Goal: Task Accomplishment & Management: Complete application form

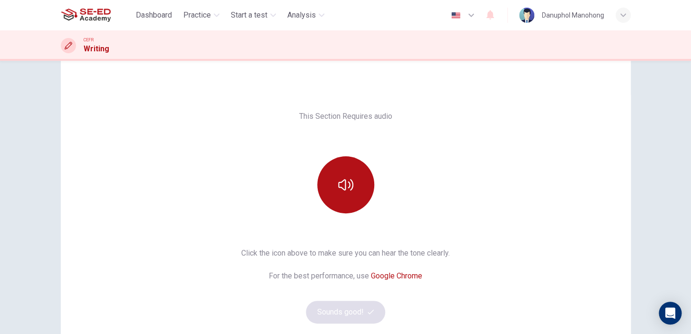
scroll to position [43, 0]
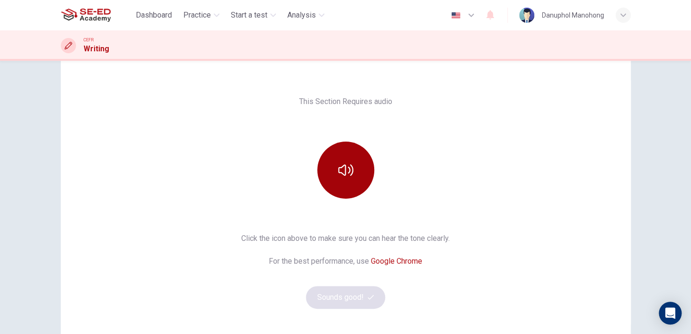
click at [341, 170] on icon "button" at bounding box center [345, 169] width 15 height 15
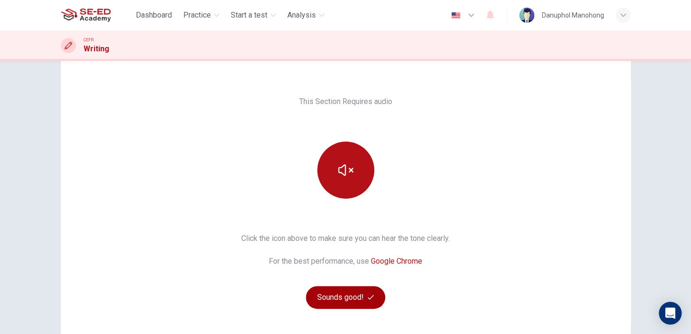
click at [344, 298] on button "Sounds good!" at bounding box center [346, 297] width 80 height 23
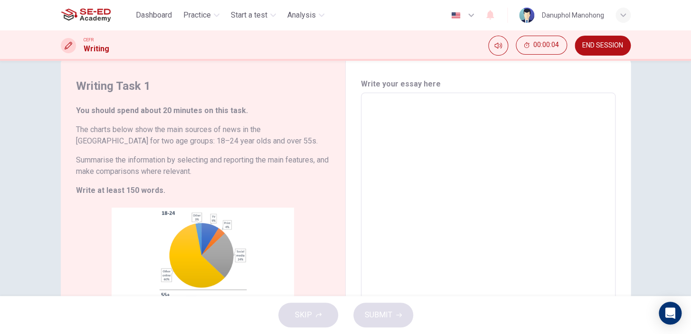
scroll to position [0, 0]
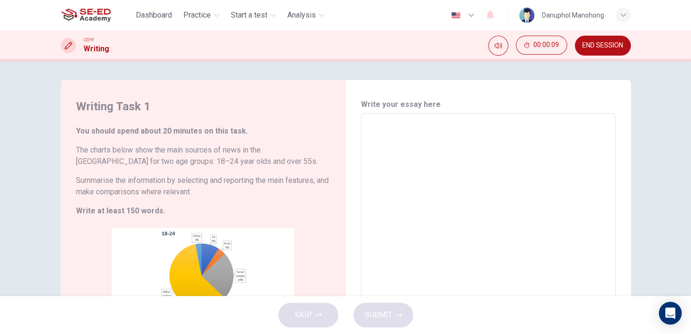
drag, startPoint x: 204, startPoint y: 130, endPoint x: 223, endPoint y: 133, distance: 19.2
click at [223, 133] on h6 "You should spend about 20 minutes on this task." at bounding box center [203, 130] width 254 height 11
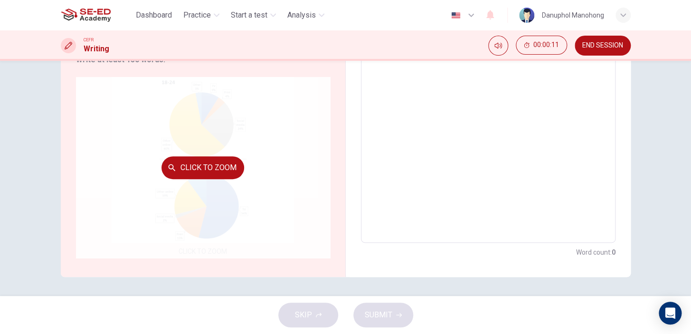
scroll to position [65, 0]
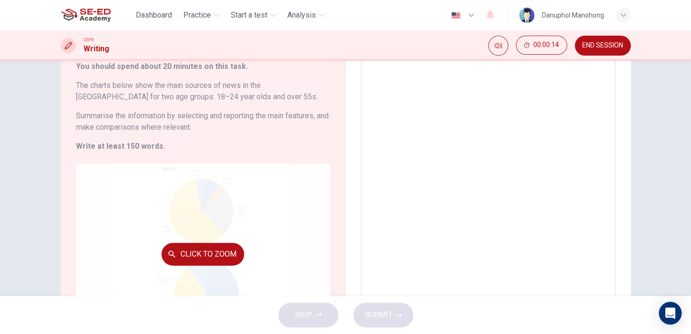
click at [208, 245] on button "Click to Zoom" at bounding box center [202, 254] width 83 height 23
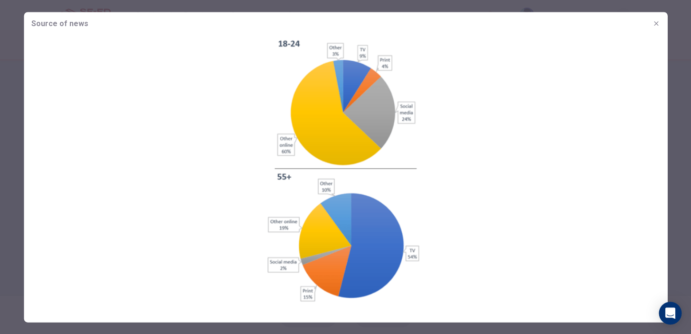
click at [657, 22] on icon "button" at bounding box center [656, 23] width 8 height 8
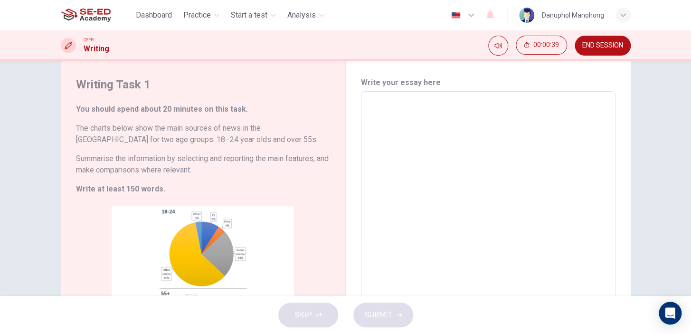
scroll to position [21, 0]
drag, startPoint x: 180, startPoint y: 127, endPoint x: 219, endPoint y: 127, distance: 38.9
click at [219, 127] on h6 "The charts below show the main sources of news in the UK for two age groups: 18…" at bounding box center [203, 134] width 254 height 23
click at [84, 139] on h6 "The charts below show the main sources of news in the UK for two age groups: 18…" at bounding box center [203, 134] width 254 height 23
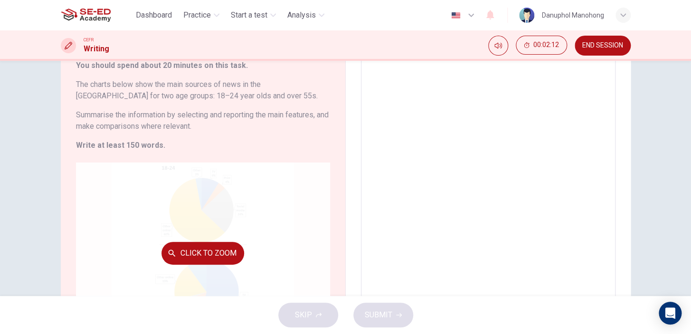
scroll to position [108, 0]
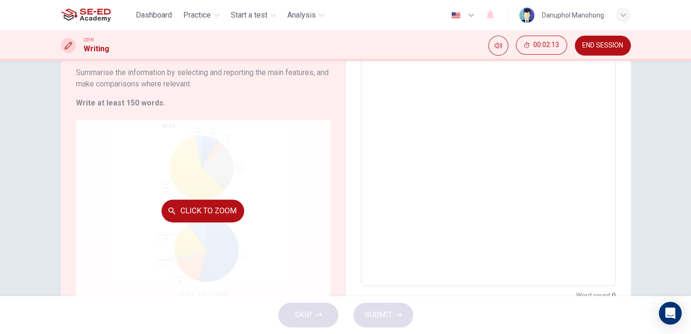
click at [248, 210] on div "Click to Zoom" at bounding box center [203, 210] width 254 height 181
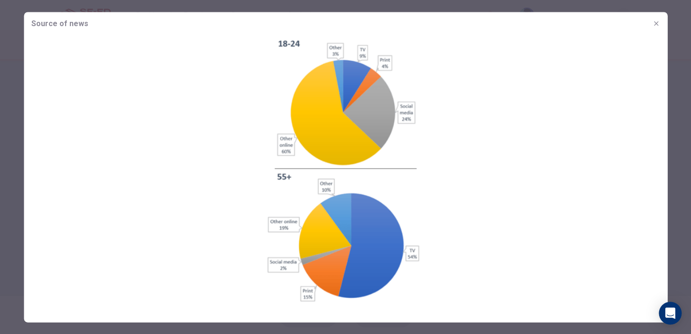
click at [655, 24] on icon "button" at bounding box center [656, 23] width 8 height 8
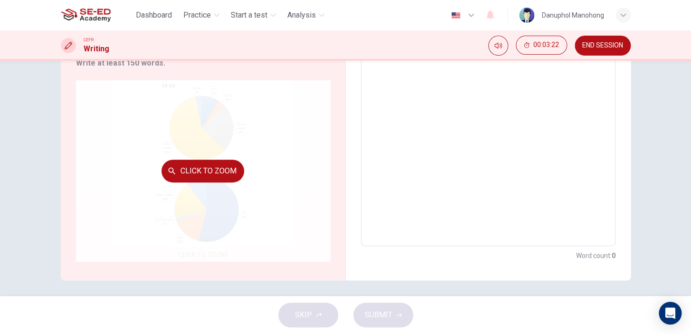
scroll to position [151, 0]
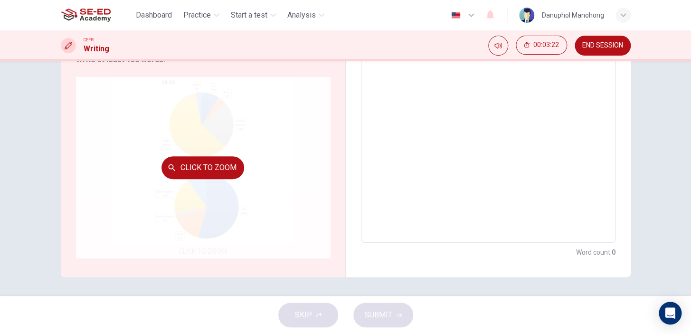
click at [191, 175] on button "Click to Zoom" at bounding box center [202, 167] width 83 height 23
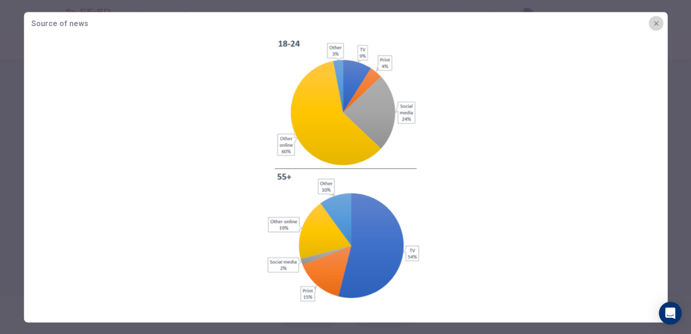
click at [652, 24] on icon "button" at bounding box center [656, 23] width 8 height 8
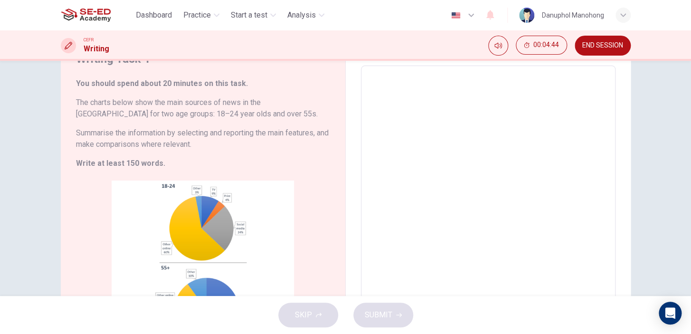
scroll to position [129, 0]
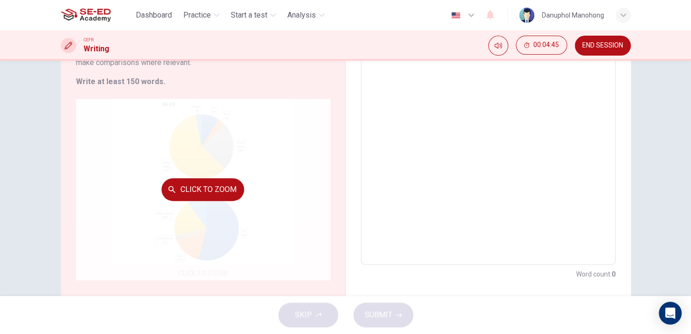
click at [213, 191] on button "Click to Zoom" at bounding box center [202, 189] width 83 height 23
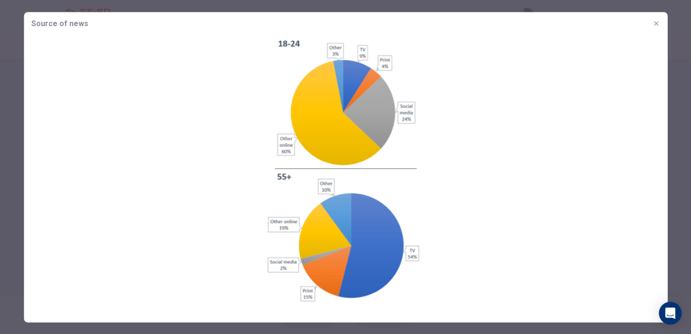
click at [64, 26] on span "Source of news" at bounding box center [59, 23] width 57 height 11
click at [651, 23] on button "button" at bounding box center [655, 23] width 15 height 15
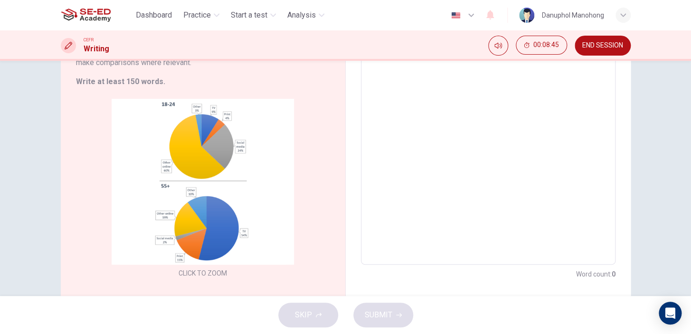
click at [485, 103] on textarea at bounding box center [488, 124] width 241 height 265
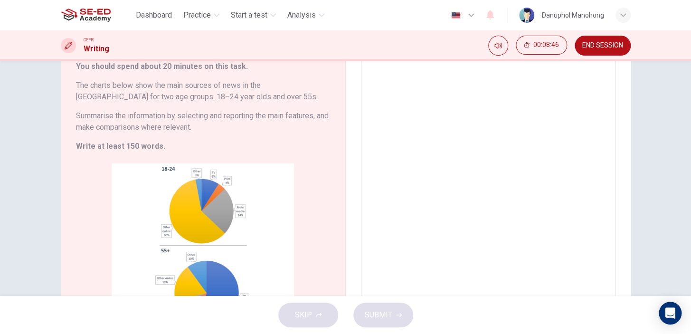
scroll to position [0, 0]
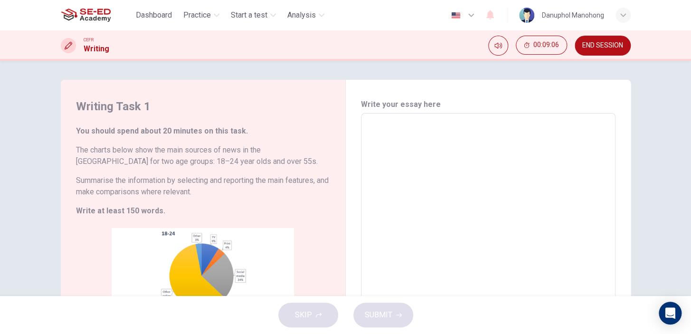
click at [408, 143] on textarea "To enrich screen reader interactions, please activate Accessibility in Grammarl…" at bounding box center [488, 253] width 241 height 265
type textarea "I"
type textarea "x"
type textarea "Ib"
type textarea "x"
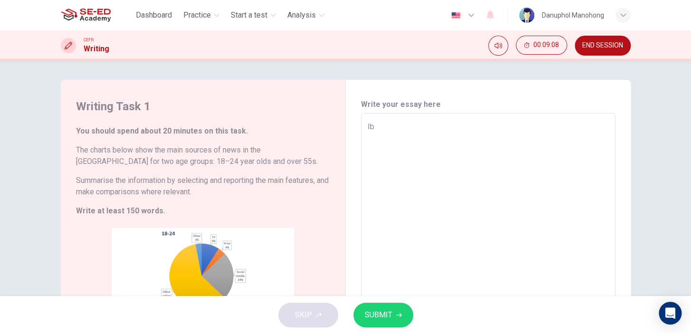
type textarea "I"
type textarea "x"
type textarea "In"
type textarea "x"
type textarea "In"
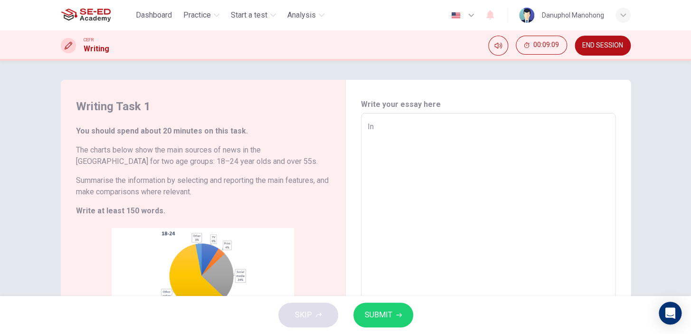
type textarea "x"
type textarea "In t"
type textarea "x"
type textarea "In th"
type textarea "x"
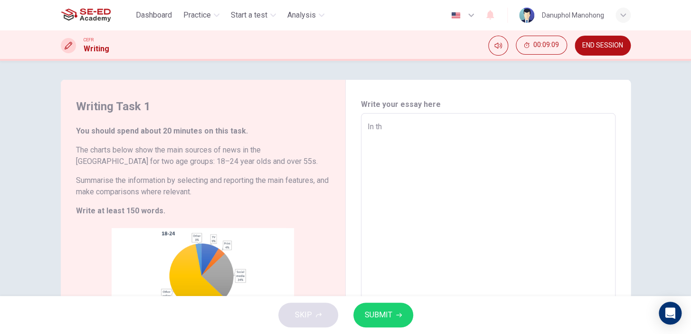
type textarea "In the"
type textarea "x"
type textarea "In the"
type textarea "x"
type textarea "In the U"
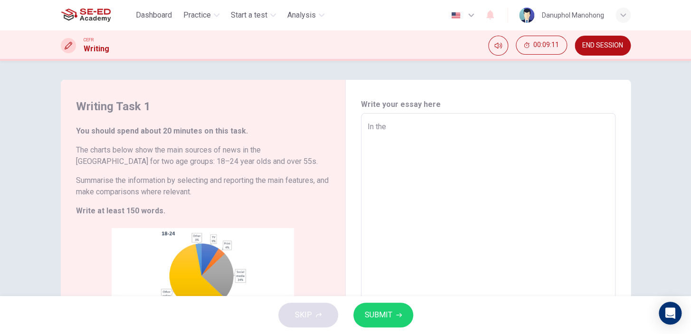
type textarea "x"
type textarea "In the UK"
type textarea "x"
type textarea "In the UK,"
type textarea "x"
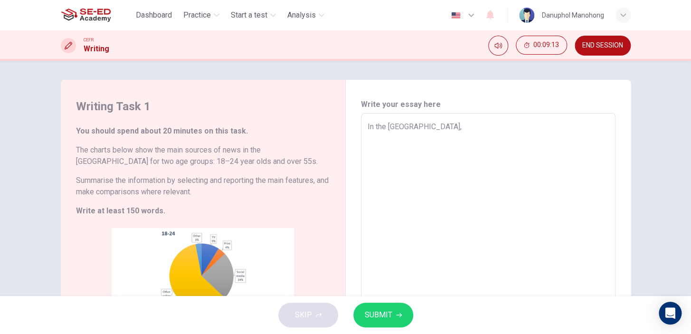
type textarea "In the UK,"
type textarea "x"
type textarea "In the UK,"
type textarea "x"
type textarea "In the UK, o"
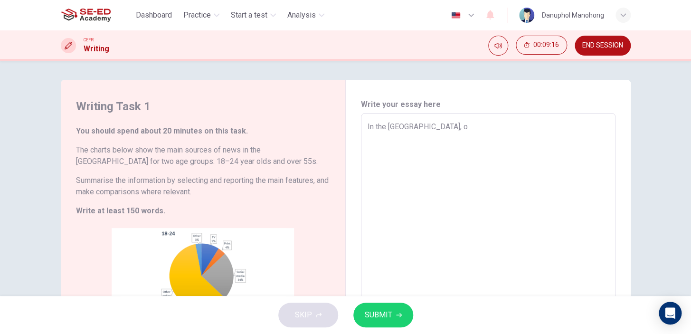
type textarea "x"
type textarea "In the UK, on"
type textarea "x"
type textarea "In the UK, onl"
type textarea "x"
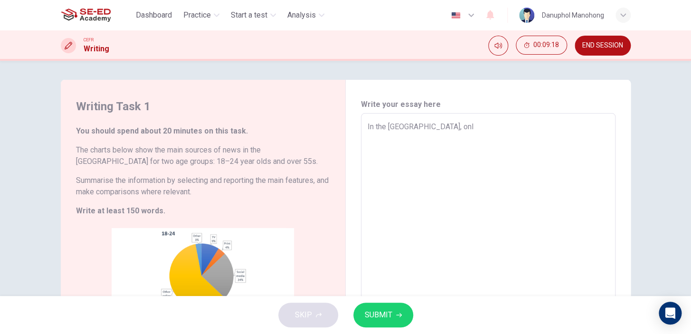
type textarea "In the UK, on"
type textarea "x"
type textarea "In the UK, o"
type textarea "x"
type textarea "In the UK,"
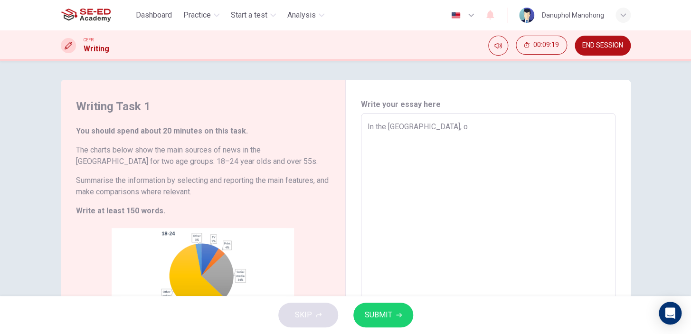
type textarea "x"
type textarea "In the UK,"
type textarea "x"
type textarea "In the UK,o"
type textarea "x"
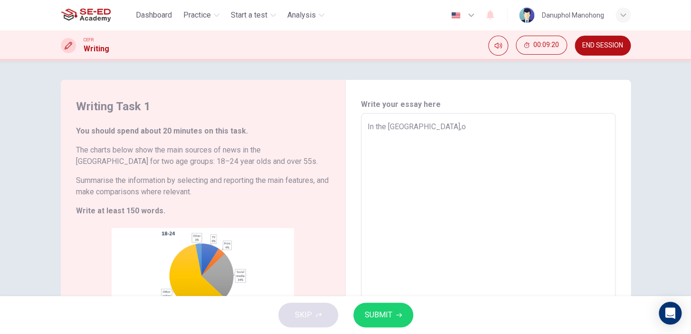
type textarea "In the UK,on"
type textarea "x"
type textarea "In the UK,onl"
type textarea "x"
type textarea "In the UK,only"
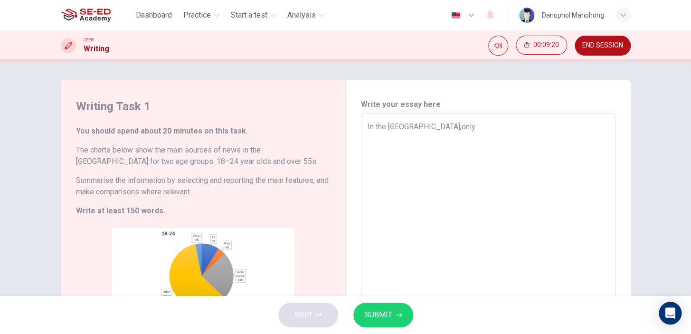
type textarea "x"
type textarea "In the UK,only"
type textarea "x"
type textarea "In the UK,only 9"
type textarea "x"
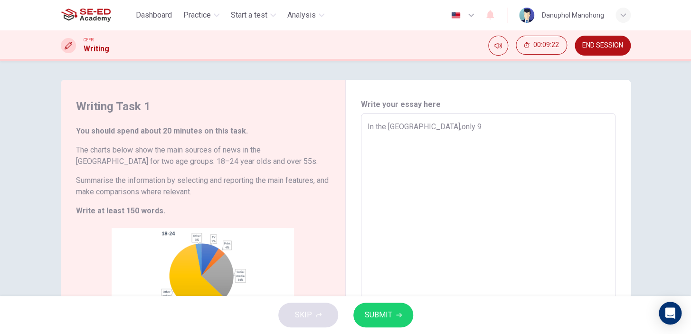
type textarea "In the UK,only 9%"
type textarea "x"
type textarea "In the UK,only 9%"
type textarea "x"
type textarea "In the UK, only 9%"
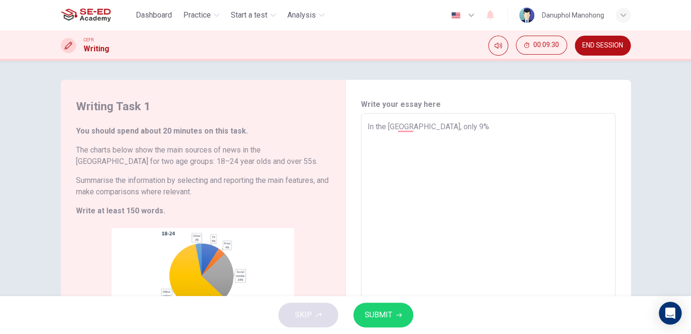
type textarea "x"
type textarea "In the UK, only 9%"
type textarea "x"
type textarea "In the UK, only 9%"
type textarea "x"
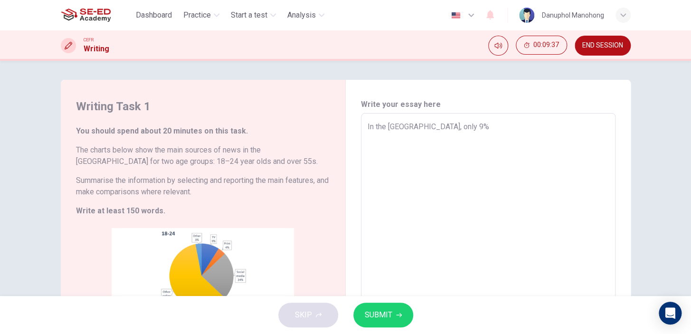
type textarea "In the UK, only 9% o"
type textarea "x"
type textarea "In the UK, only 9% of"
type textarea "x"
type textarea "In the UK, only 9% of"
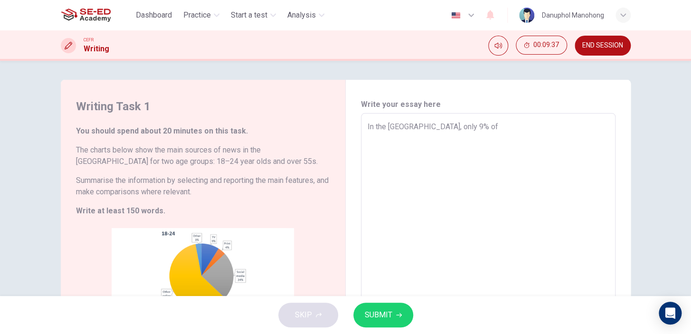
type textarea "x"
type textarea "In the UK, only 9% of p"
type textarea "x"
type textarea "In the UK, only 9% of pe"
type textarea "x"
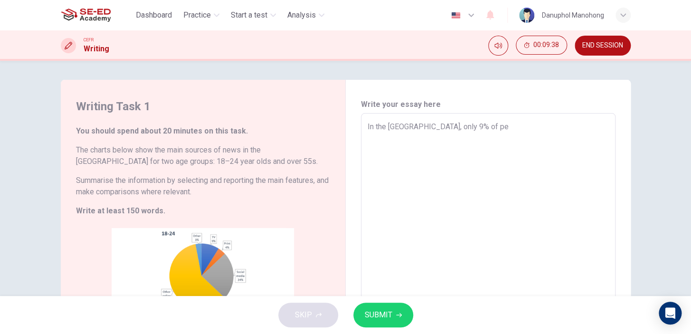
type textarea "In the UK, only 9% of peo"
type textarea "x"
type textarea "In the UK, only 9% of peop"
type textarea "x"
type textarea "In the UK, only 9% of peopk"
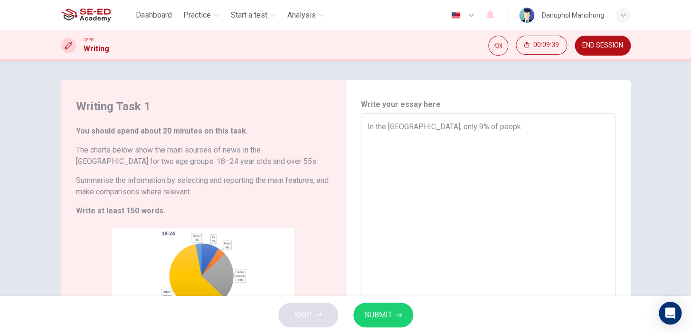
type textarea "x"
type textarea "In the UK, only 9% of peop"
type textarea "x"
type textarea "In the UK, only 9% of peopl"
type textarea "x"
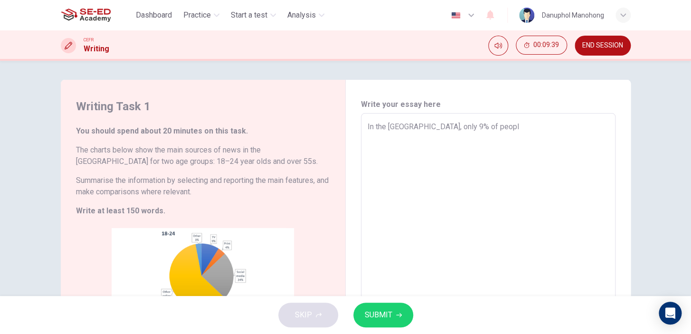
type textarea "In the UK, only 9% of people"
type textarea "x"
type textarea "In the UK, only 9% of people"
type textarea "x"
type textarea "In the UK, only 9% of people"
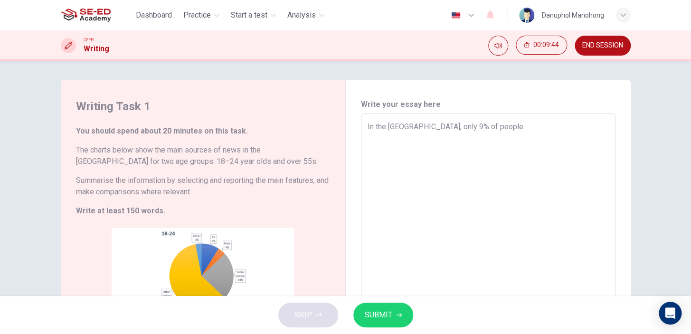
type textarea "x"
type textarea "In the UK, only 9% of people a"
type textarea "x"
type textarea "In the UK, only 9% of people ag"
type textarea "x"
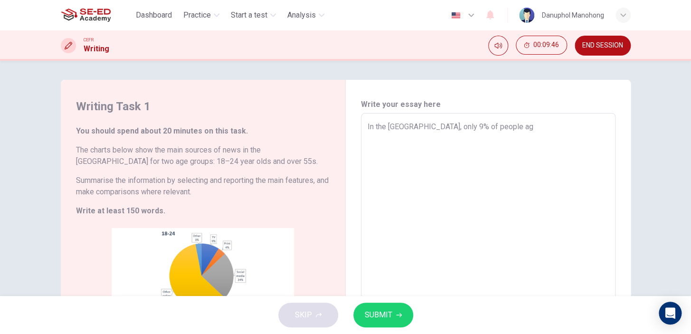
type textarea "In the UK, only 9% of people age"
type textarea "x"
type textarea "In the UK, only 9% of people aged"
type textarea "x"
type textarea "In the UK, only 9% of people aged"
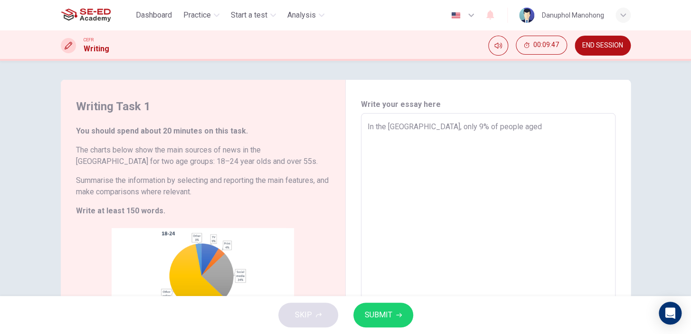
type textarea "x"
type textarea "In the UK, only 9% of people aged 1"
type textarea "x"
type textarea "In the UK, only 9% of people aged 18"
type textarea "x"
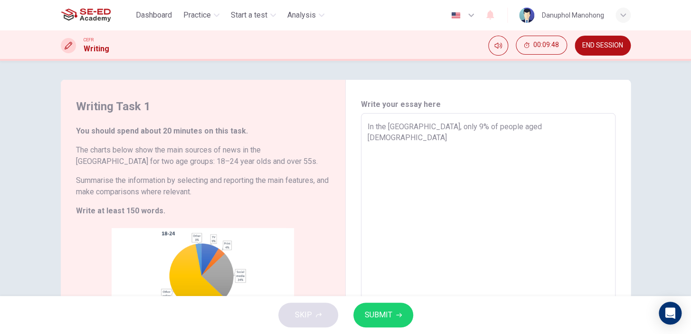
type textarea "In the UK, only 9% of people aged 18-"
type textarea "x"
type textarea "In the UK, only 9% of people aged 18-2"
type textarea "x"
type textarea "In the UK, only 9% of people aged 18-24"
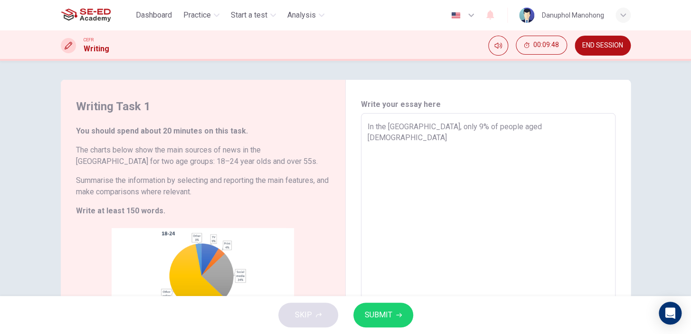
type textarea "x"
type textarea "In the UK, only 9% of people aged 18-24"
type textarea "x"
type textarea "In the UK, only 9% of people aged 18-24 w"
type textarea "x"
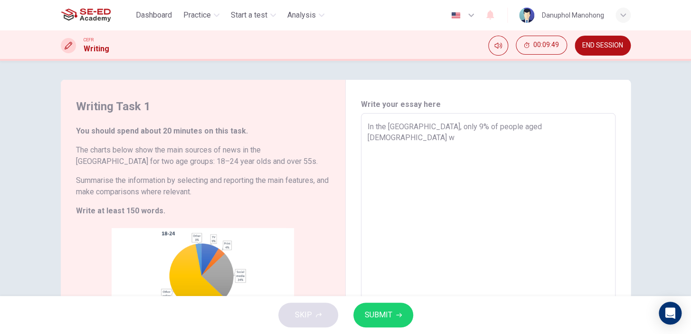
type textarea "In the UK, only 9% of people aged 18-24 wa"
type textarea "x"
type textarea "In the UK, only 9% of people aged 18-24 wat"
type textarea "x"
type textarea "In the UK, only 9% of people aged 18-24 watc"
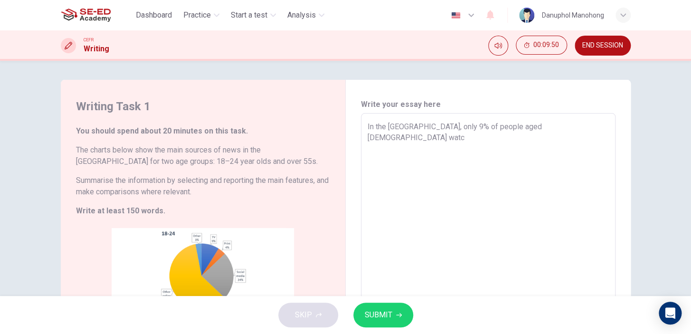
type textarea "x"
type textarea "In the UK, only 9% of people aged 18-24 watch"
type textarea "x"
type textarea "In the UK, only 9% of people aged 18-24 watch"
type textarea "x"
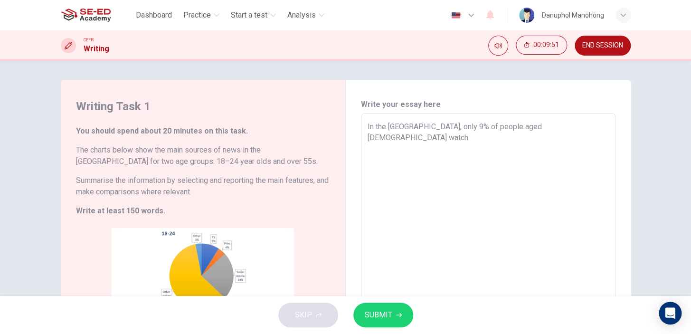
type textarea "In the UK, only 9% of people aged 18-24 watch T"
type textarea "x"
type textarea "In the UK, only 9% of people aged 18-24 watch TV"
type textarea "x"
type textarea "In the UK, only 9% of people aged 18-24 watch TV"
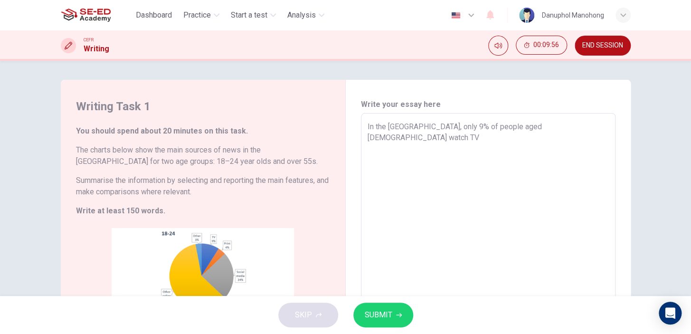
type textarea "x"
type textarea "In the UK, only 9% of people aged 18-24 watch TV,"
type textarea "x"
type textarea "In the UK, only 9% of people aged 18-24 watch TV,"
type textarea "x"
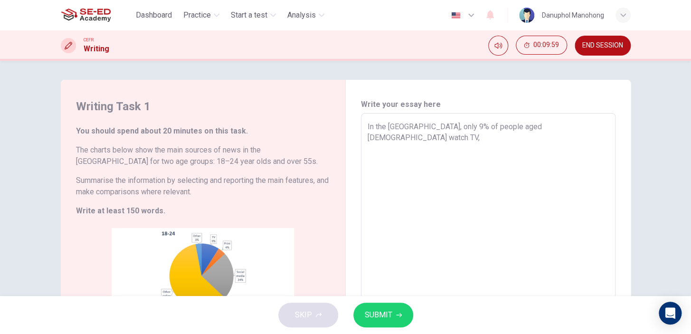
type textarea "In the UK, only 9% of people aged 18-24 watch TV, c"
type textarea "x"
type textarea "In the UK, only 9% of people aged 18-24 watch TV,"
type textarea "x"
type textarea "In the UK, only 9% of people aged 18-24 watch TV, c"
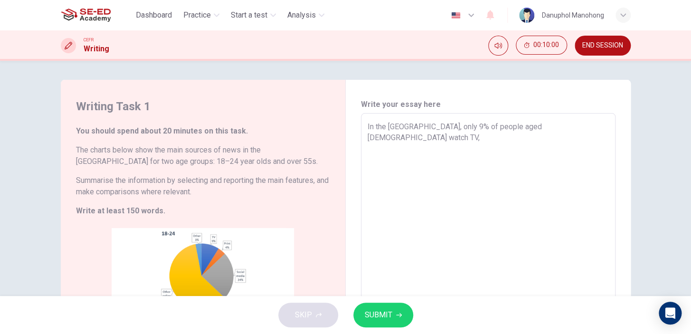
type textarea "x"
type textarea "In the UK, only 9% of people aged 18-24 watch TV, co"
type textarea "x"
type textarea "In the UK, only 9% of people aged 18-24 watch TV, com"
type textarea "x"
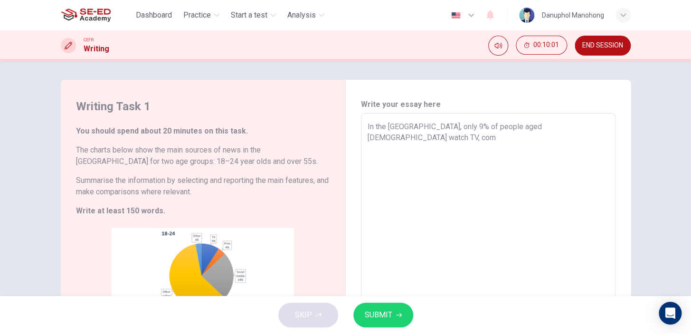
type textarea "In the UK, only 9% of people aged 18-24 watch TV, come"
type textarea "x"
type textarea "In the UK, only 9% of people aged 18-24 watch TV, comep"
type textarea "x"
type textarea "In the UK, only 9% of people aged 18-24 watch TV, comepa"
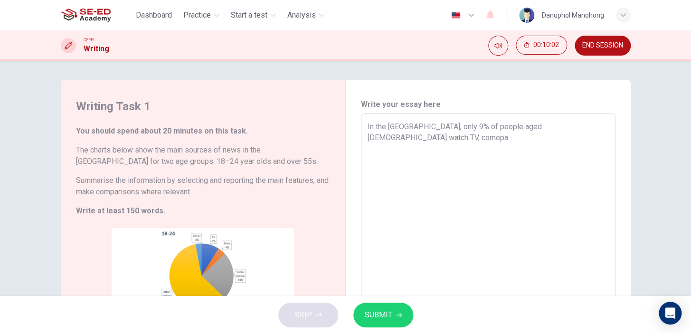
type textarea "x"
type textarea "In the UK, only 9% of people aged 18-24 watch TV, comepar"
type textarea "x"
type textarea "In the UK, only 9% of people aged 18-24 watch TV, comepare"
type textarea "x"
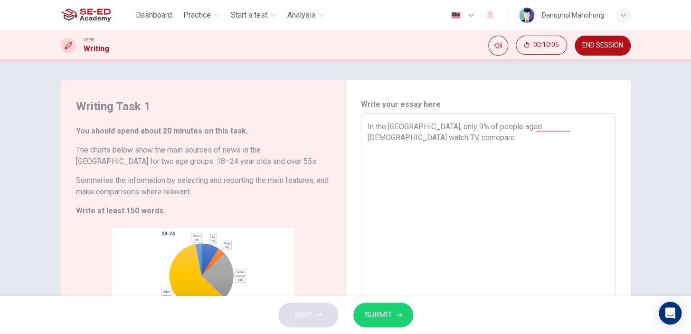
type textarea "In the UK, only 9% of people aged 18-24 watch TV, compare"
type textarea "x"
type textarea "In the UK, only 9% of people aged 18-24 watch TV, compare"
type textarea "x"
click at [580, 125] on textarea "In the UK, only 9% of people aged 18-24 watch TV, compare" at bounding box center [488, 253] width 241 height 265
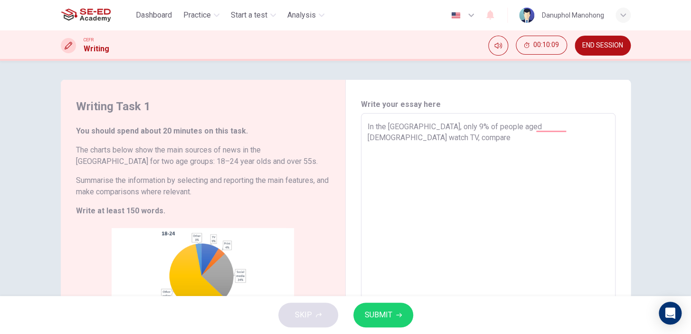
type textarea "In the UK, only 9% of people aged 18-24 watch TV, compared"
type textarea "x"
type textarea "In the UK, only 9% of people aged 18-24 watch TV, compared"
type textarea "x"
type textarea "In the UK, only 9% of people aged 18-24 watch TV, compared"
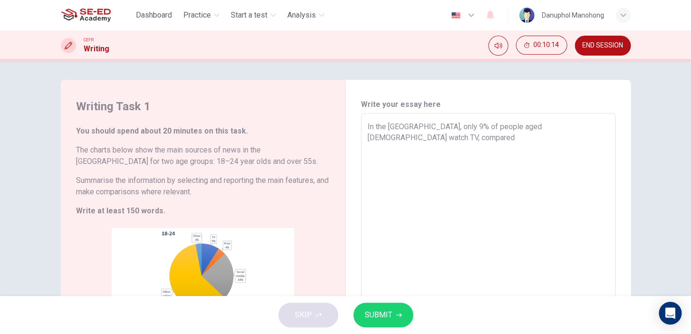
type textarea "x"
type textarea "In the UK, only 9% of people aged 18-24 watch TV, compared t"
type textarea "x"
type textarea "In the UK, only 9% of people aged 18-24 watch TV, compared to"
type textarea "x"
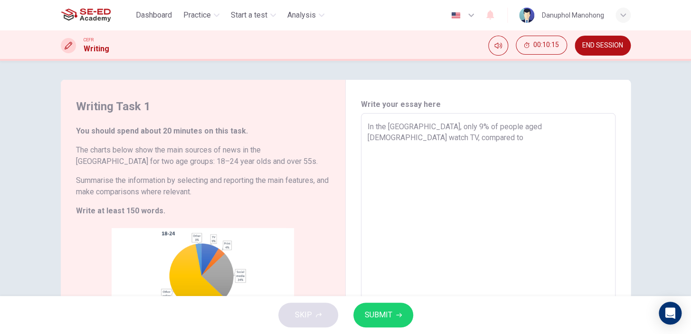
type textarea "In the UK, only 9% of people aged 18-24 watch TV, compared to"
type textarea "x"
type textarea "In the UK, only 9% of people aged 18-24 watch TV, compared to 5"
type textarea "x"
type textarea "In the UK, only 9% of people aged 18-24 watch TV, compared to 54"
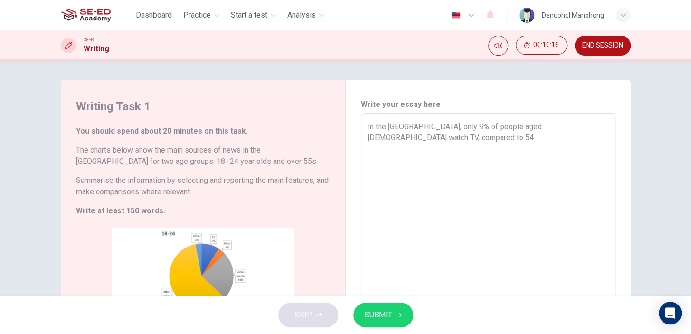
type textarea "x"
type textarea "In the UK, only 9% of people aged 18-24 watch TV, compared to 54"
type textarea "x"
type textarea "In the UK, only 9% of people aged 18-24 watch TV, compared to 54%"
type textarea "x"
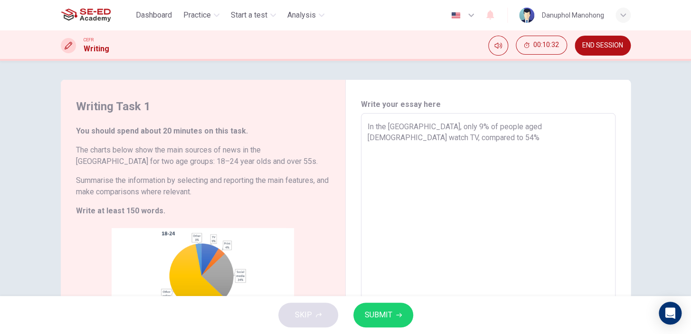
type textarea "In the UK, only 9% of people aged 18-24 watch TV, compared to 54%"
type textarea "x"
type textarea "In the UK, only 9% of people aged 18-24 watch TV, compared to 54% g"
type textarea "x"
type textarea "In the UK, only 9% of people aged 18-24 watch TV, compared to 54% gg"
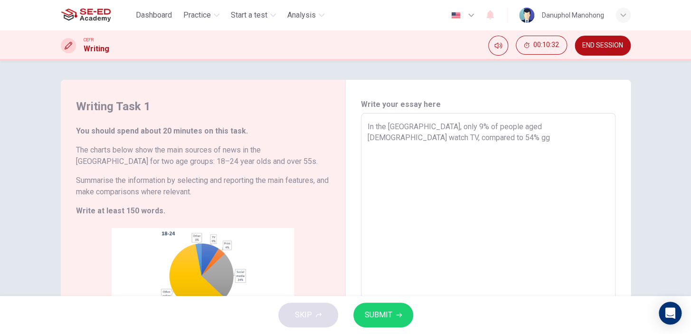
type textarea "x"
type textarea "In the UK, only 9% of people aged 18-24 watch TV, compared to 54% g"
type textarea "x"
type textarea "In the UK, only 9% of people aged 18-24 watch TV, compared to 54%"
type textarea "x"
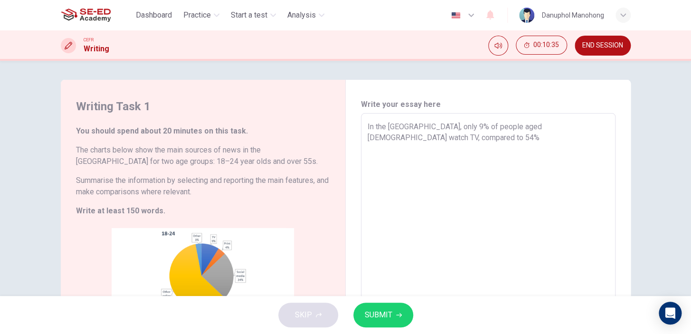
type textarea "In the UK, only 9% of people aged 18-24 watch TV, compared to 54% o"
type textarea "x"
type textarea "In the UK, only 9% of people aged 18-24 watch TV, compared to 54% of"
type textarea "x"
type textarea "In the UK, only 9% of people aged 18-24 watch TV, compared to 54% of"
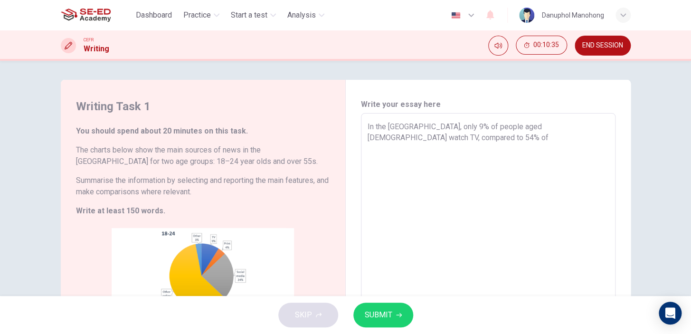
type textarea "x"
type textarea "In the UK, only 9% of people aged 18-24 watch TV, compared to 54% of t"
type textarea "x"
type textarea "In the UK, only 9% of people aged 18-24 watch TV, compared to 54% of th"
type textarea "x"
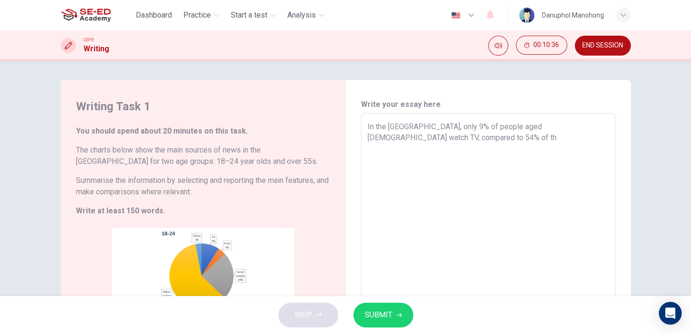
type textarea "In the UK, only 9% of people aged 18-24 watch TV, compared to 54% of tho"
type textarea "x"
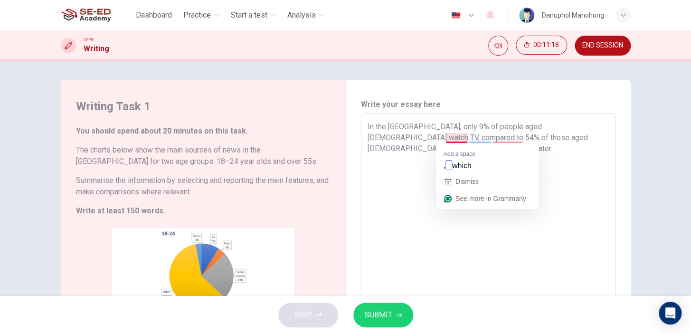
click at [446, 137] on textarea "In the UK, only 9% of people aged 18-24 watch TV, compared to 54% of those aged…" at bounding box center [488, 253] width 241 height 265
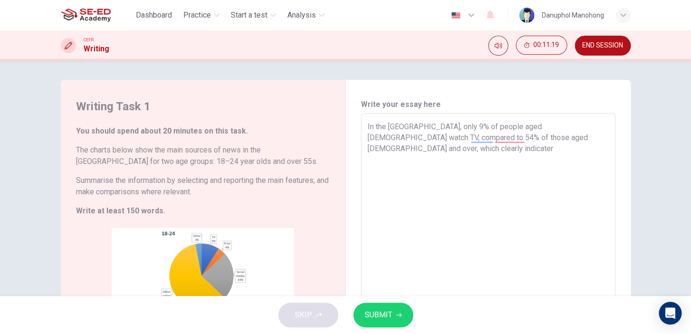
click at [533, 138] on textarea "In the UK, only 9% of people aged 18-24 watch TV, compared to 54% of those aged…" at bounding box center [488, 253] width 241 height 265
click at [517, 166] on textarea "In the UK, only 9% of people aged 18-24 watch TV, compared to 54% of those aged…" at bounding box center [488, 253] width 241 height 265
click at [538, 144] on textarea "In the UK, only 9% of people aged 18-24 watch TV, compared to 54% of those aged…" at bounding box center [488, 253] width 241 height 265
click at [520, 139] on textarea "In the UK, only 9% of people aged 18-24 watch TV, compared to 54% of those aged…" at bounding box center [488, 253] width 241 height 265
click at [582, 193] on textarea "In the UK, only 9% of people aged 18-24 watch TV, compared to 54% of those aged…" at bounding box center [488, 253] width 241 height 265
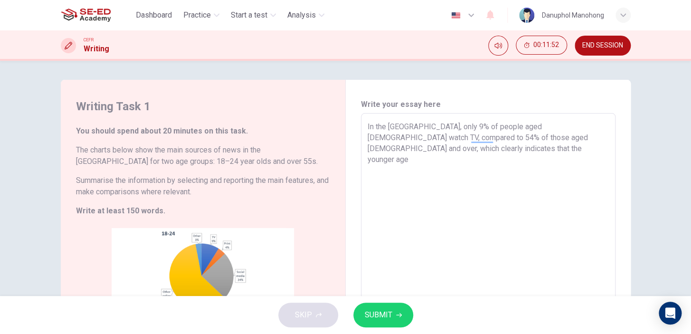
click at [599, 138] on textarea "In the UK, only 9% of people aged 18-24 watch TV, compared to 54% of those aged…" at bounding box center [488, 253] width 241 height 265
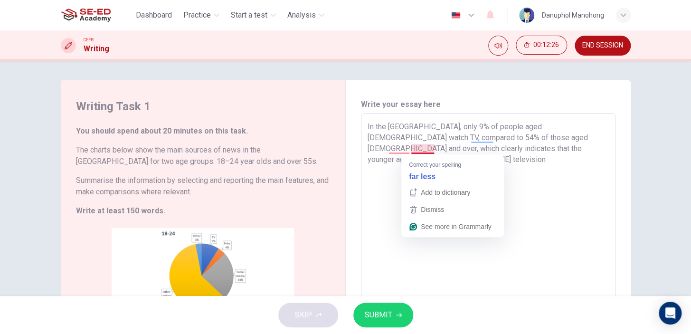
click at [417, 148] on textarea "In the UK, only 9% of people aged 18-24 watch TV, compared to 54% of those aged…" at bounding box center [488, 253] width 241 height 265
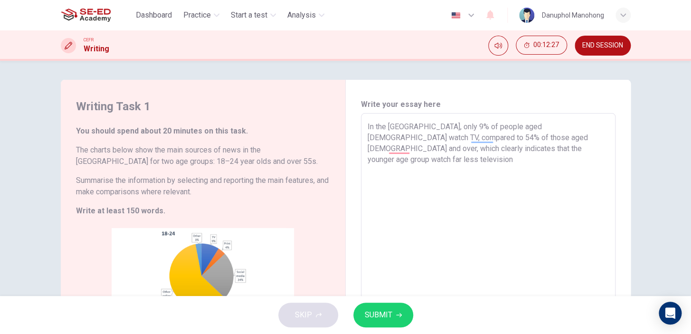
click at [479, 150] on textarea "In the UK, only 9% of people aged 18-24 watch TV, compared to 54% of those aged…" at bounding box center [488, 253] width 241 height 265
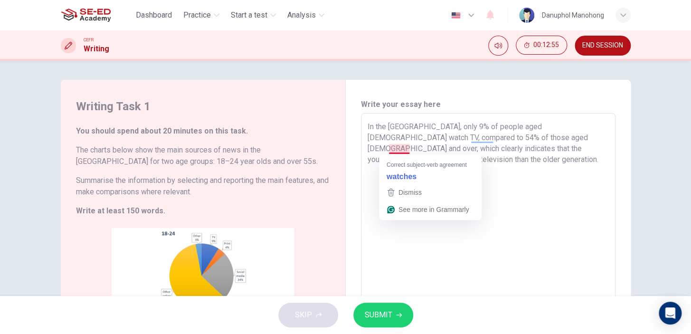
click at [406, 149] on textarea "In the UK, only 9% of people aged 18-24 watch TV, compared to 54% of those aged…" at bounding box center [488, 253] width 241 height 265
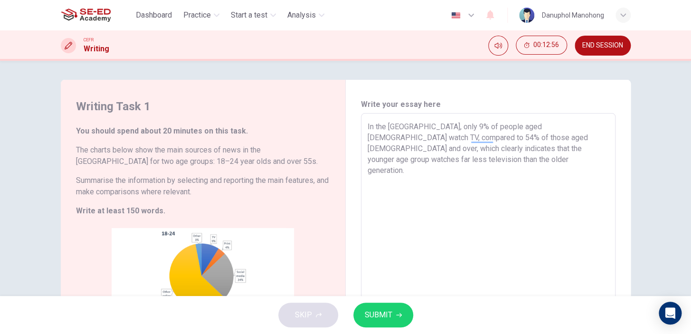
click at [443, 168] on textarea "In the UK, only 9% of people aged 18-24 watch TV, compared to 54% of those aged…" at bounding box center [488, 253] width 241 height 265
drag, startPoint x: 575, startPoint y: 151, endPoint x: 366, endPoint y: 125, distance: 210.4
click at [368, 125] on textarea "In the UK, only 9% of people aged 18-24 watch TV, compared to 54% of those aged…" at bounding box center [488, 253] width 241 height 265
type textarea "In the UK, only 9% of people aged 18-24 watch TV, compared to 54% of those aged…"
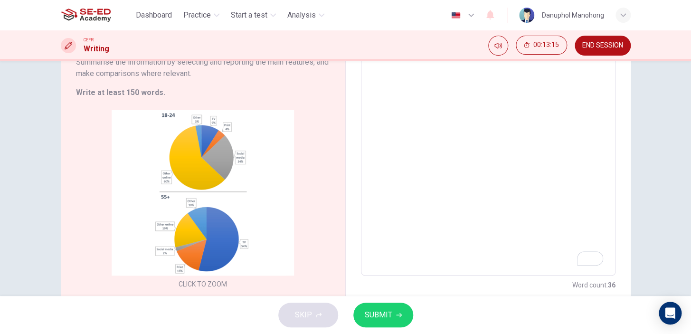
scroll to position [129, 0]
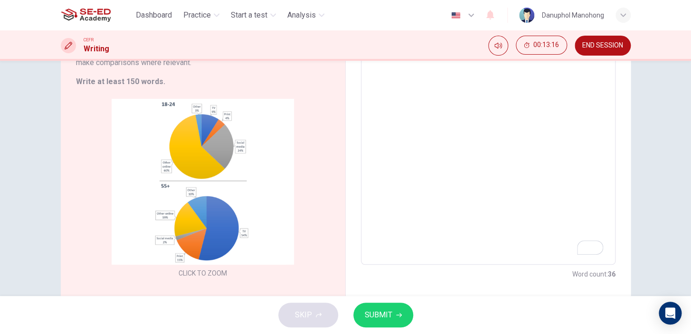
click at [535, 205] on textarea "In the UK, only 9% of people aged 18-24 watch TV, compared to 54% of those aged…" at bounding box center [488, 124] width 241 height 265
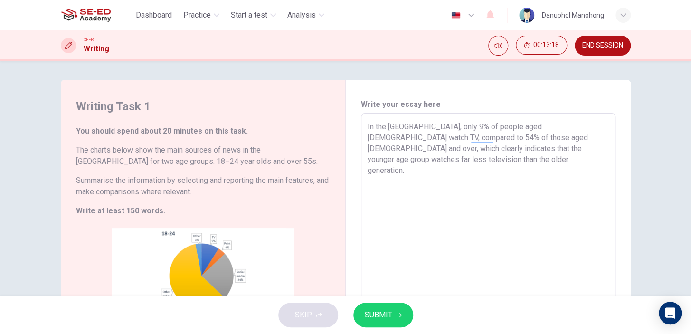
click at [570, 151] on textarea "In the UK, only 9% of people aged 18-24 watch TV, compared to 54% of those aged…" at bounding box center [488, 253] width 241 height 265
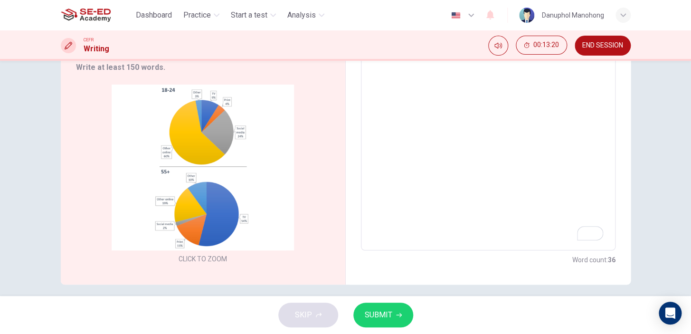
scroll to position [151, 0]
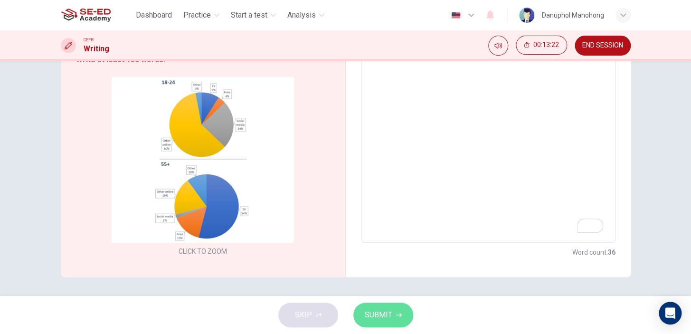
click at [368, 322] on button "SUBMIT" at bounding box center [383, 314] width 60 height 25
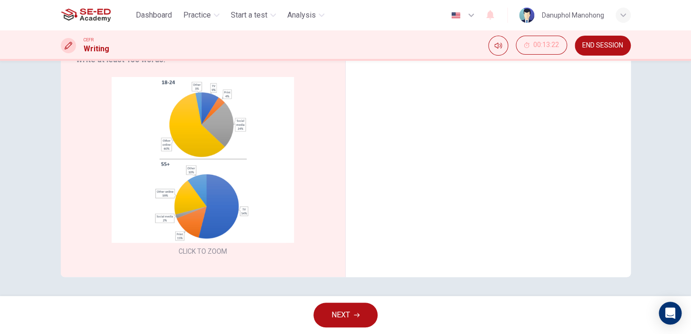
click at [357, 323] on button "NEXT" at bounding box center [345, 314] width 64 height 25
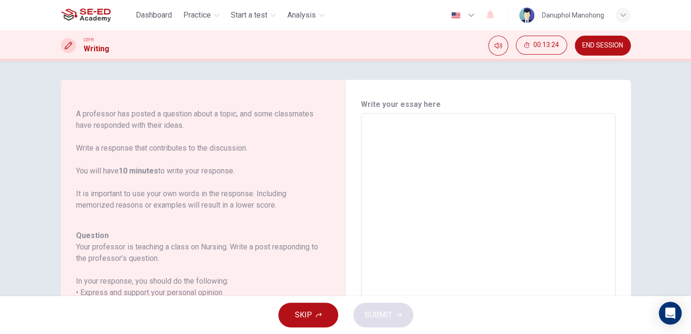
scroll to position [0, 0]
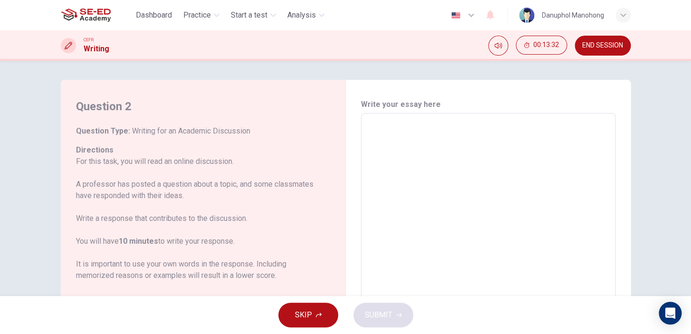
drag, startPoint x: 244, startPoint y: 158, endPoint x: 200, endPoint y: 159, distance: 43.7
click at [200, 159] on p "For this task, you will read an online discussion. A professor has posted a que…" at bounding box center [197, 218] width 243 height 125
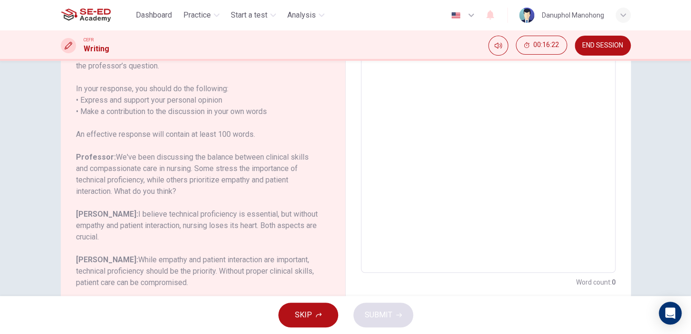
scroll to position [188, 0]
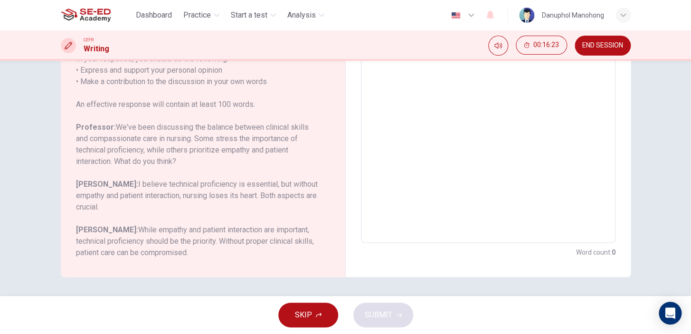
click at [237, 232] on h6 "Penelope: While empathy and patient interaction are important, technical profic…" at bounding box center [197, 241] width 243 height 34
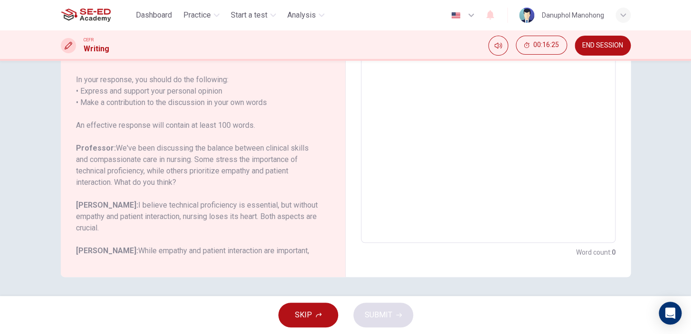
scroll to position [105, 0]
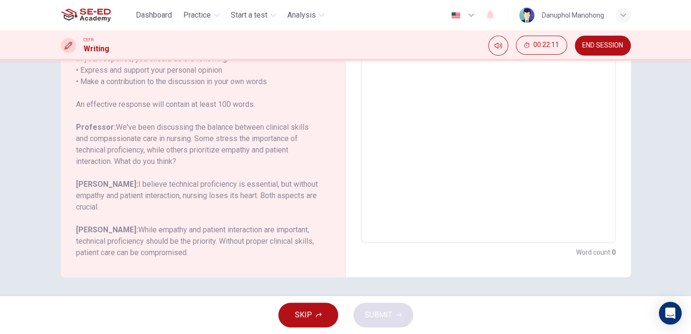
click at [406, 130] on textarea at bounding box center [488, 85] width 241 height 302
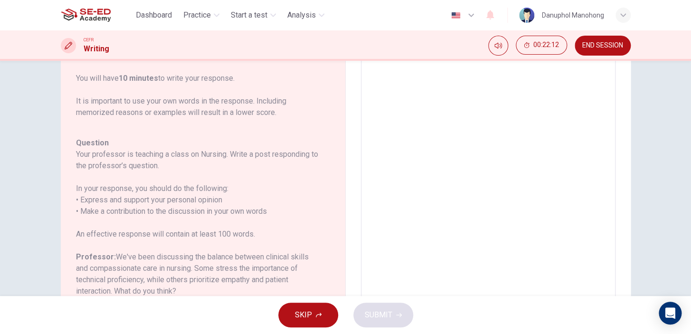
click at [417, 150] on textarea "To enrich screen reader interactions, please activate Accessibility in Grammarl…" at bounding box center [488, 214] width 241 height 302
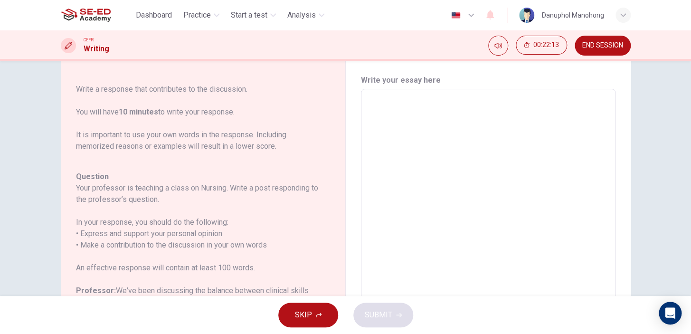
scroll to position [0, 0]
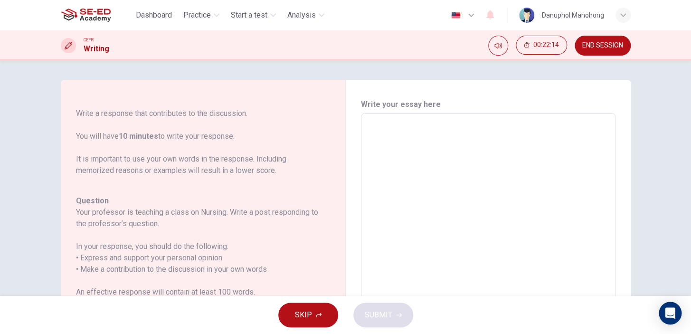
click at [379, 112] on div "Write your essay here x ​ Word count : 0" at bounding box center [488, 272] width 255 height 347
click at [380, 120] on div "x ​" at bounding box center [488, 271] width 255 height 317
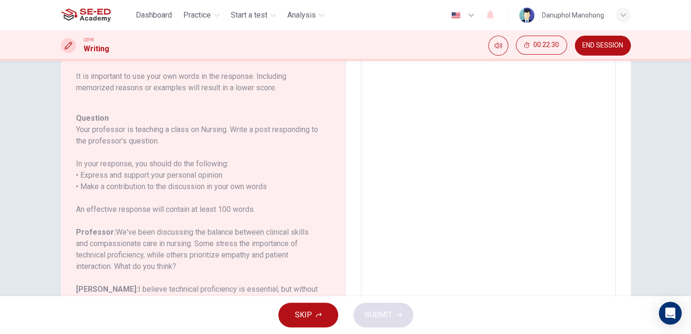
scroll to position [86, 0]
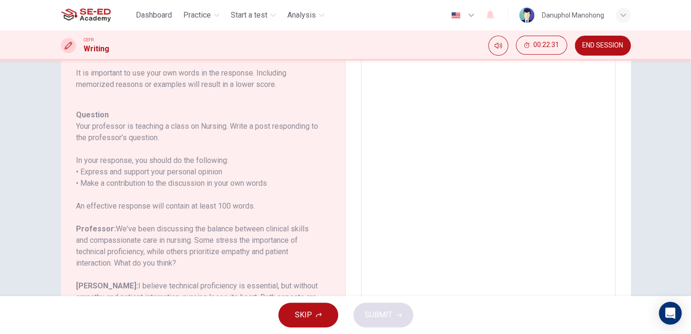
type textarea "แ"
type textarea "x"
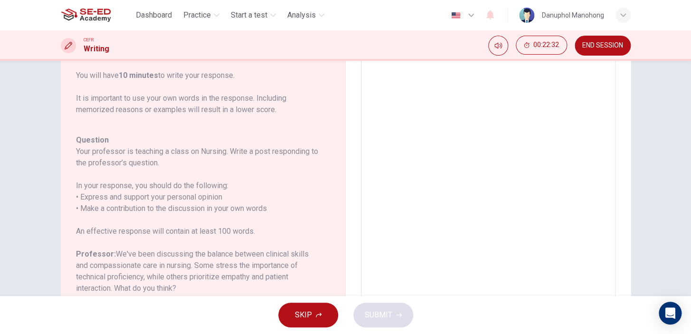
type textarea "c"
type textarea "x"
type textarea "cl"
type textarea "x"
type textarea "cli"
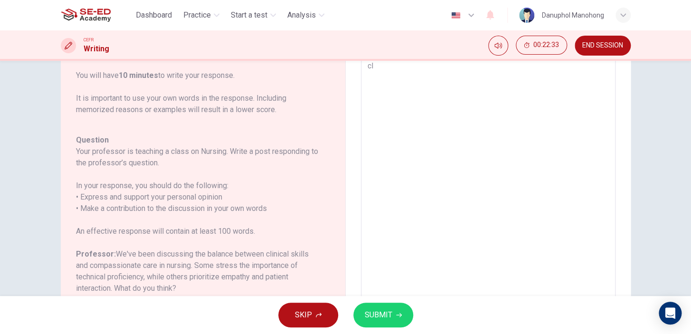
type textarea "x"
type textarea "clin"
type textarea "x"
type textarea "clinu"
type textarea "x"
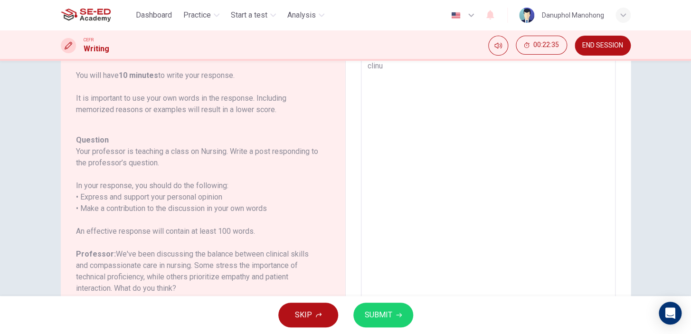
type textarea "clin"
type textarea "x"
type textarea "clini"
type textarea "x"
type textarea "clinic"
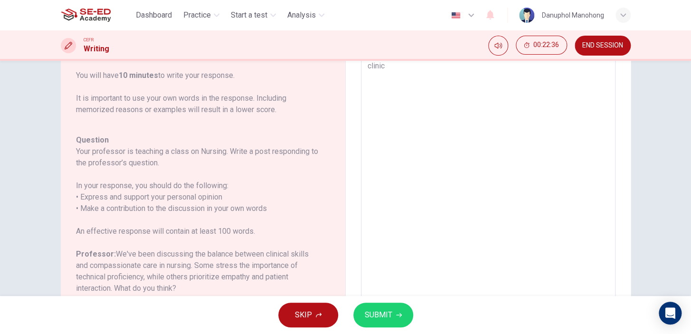
type textarea "x"
type textarea "clinica"
type textarea "x"
type textarea "clinical"
type textarea "x"
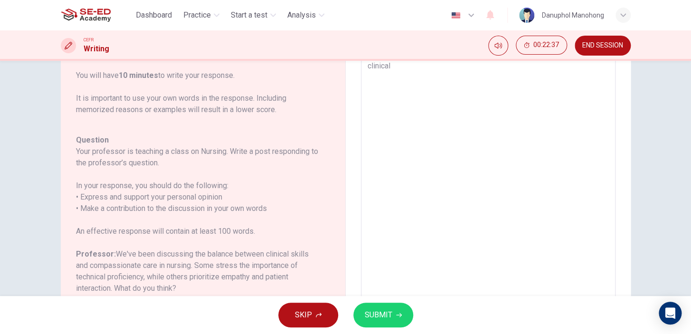
type textarea "clinical"
type textarea "x"
type textarea "clinical s"
type textarea "x"
type textarea "clinical sk"
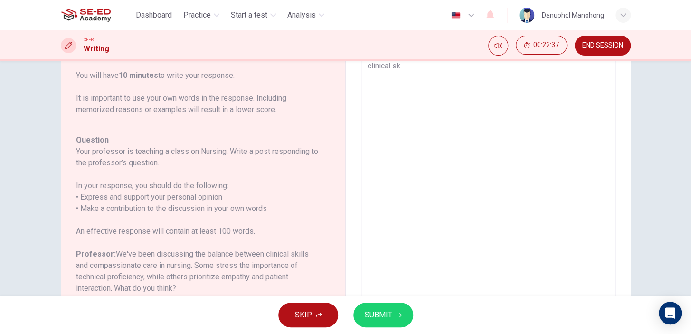
type textarea "x"
type textarea "clinical ski"
type textarea "x"
type textarea "clinical skil"
type textarea "x"
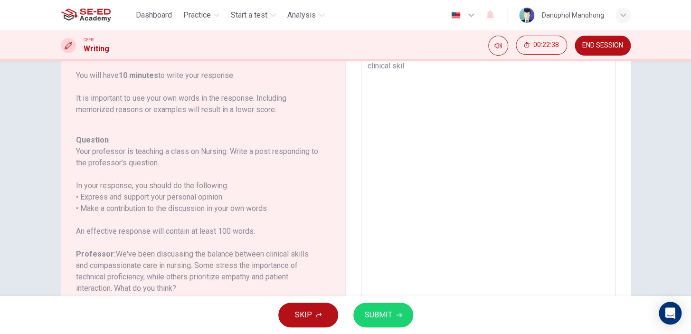
type textarea "clinical skill"
type textarea "x"
type textarea "clinical skill"
type textarea "x"
type textarea "clinical skill s"
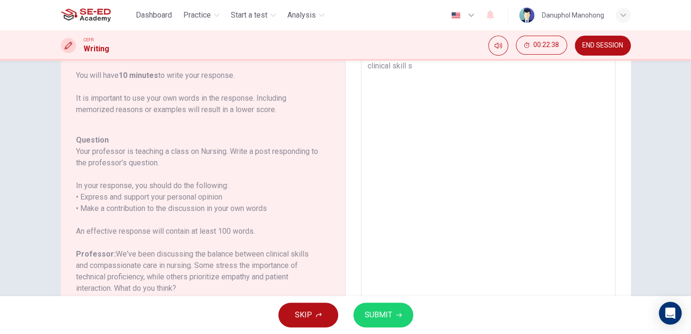
type textarea "x"
type textarea "clinical skill s"
type textarea "x"
type textarea "clinical skill s"
type textarea "x"
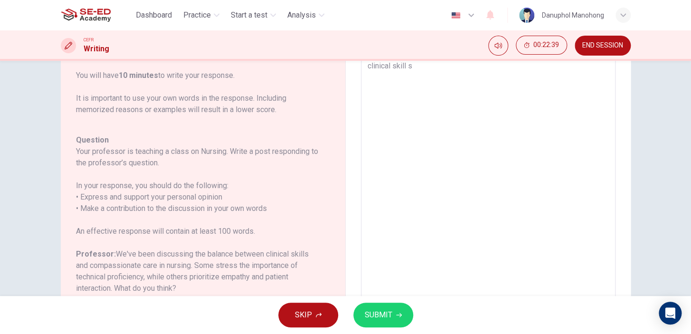
type textarea "clinical skill"
type textarea "x"
type textarea "clinical skill"
type textarea "x"
type textarea "clinical skills"
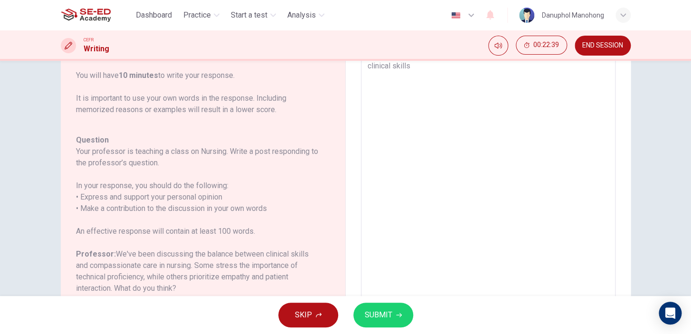
type textarea "x"
type textarea "clinical skills"
type textarea "x"
type textarea "clinical skills a"
type textarea "x"
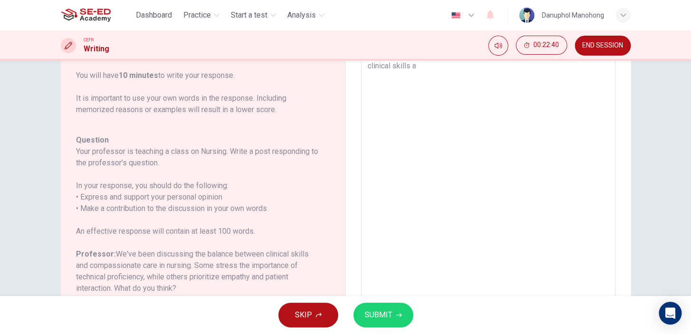
type textarea "clinical skills an"
type textarea "x"
type textarea "clinical skills and"
type textarea "x"
type textarea "clinical skills and"
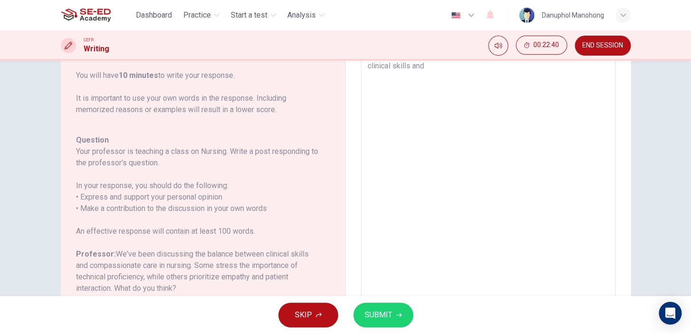
type textarea "x"
type textarea "clinical skills and c"
type textarea "x"
type textarea "clinical skills and co"
type textarea "x"
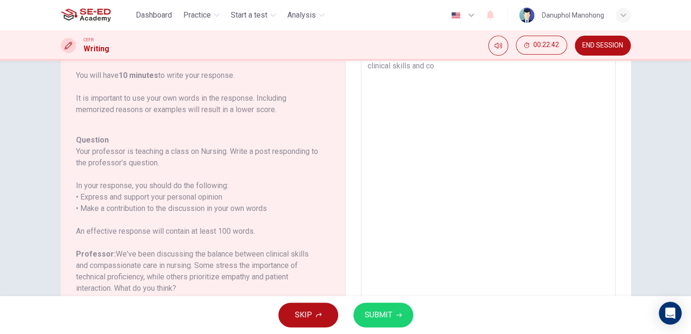
type textarea "clinical skills and com"
type textarea "x"
type textarea "clinical skills and comp"
type textarea "x"
type textarea "clinical skills and compa"
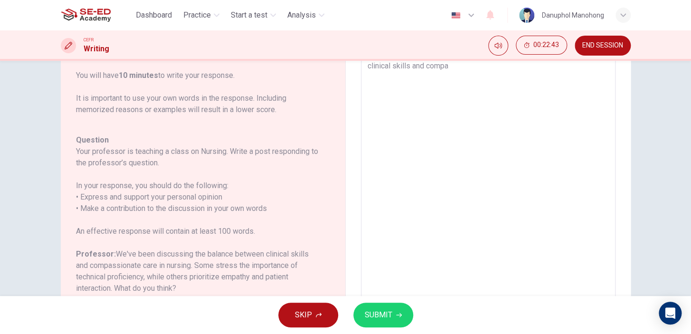
type textarea "x"
type textarea "clinical skills and compas"
type textarea "x"
type textarea "clinical skills and compass"
type textarea "x"
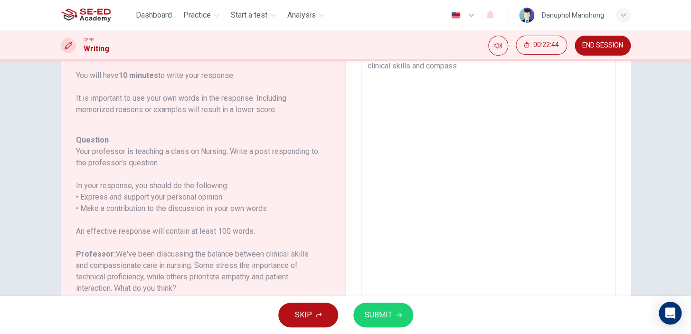
type textarea "clinical skills and compassi"
type textarea "x"
type textarea "clinical skills and compassio"
type textarea "x"
type textarea "clinical skills and compassion"
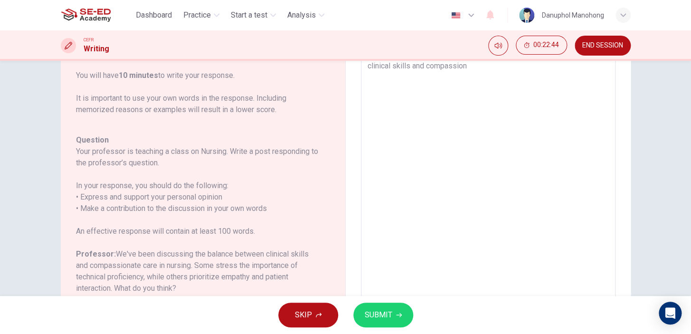
type textarea "x"
type textarea "clinical skills and compassiona"
type textarea "x"
type textarea "clinical skills and compassionat"
type textarea "x"
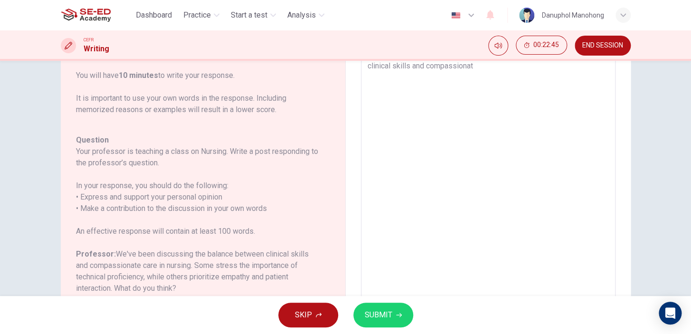
type textarea "clinical skills and compassionate"
type textarea "x"
type textarea "clinical skills and compassionate"
type textarea "x"
type textarea "clinical skills and compassionate c"
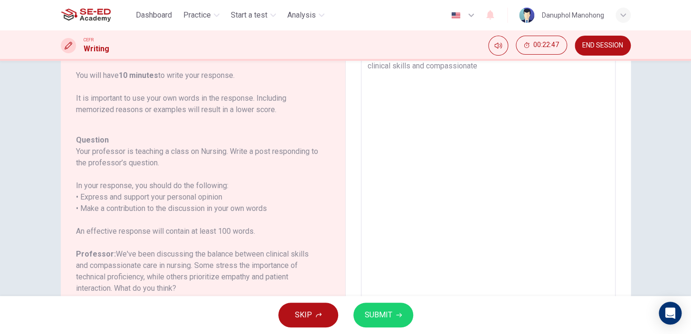
type textarea "x"
type textarea "clinical skills and compassionate ca"
type textarea "x"
type textarea "clinical skills and compassionate car"
type textarea "x"
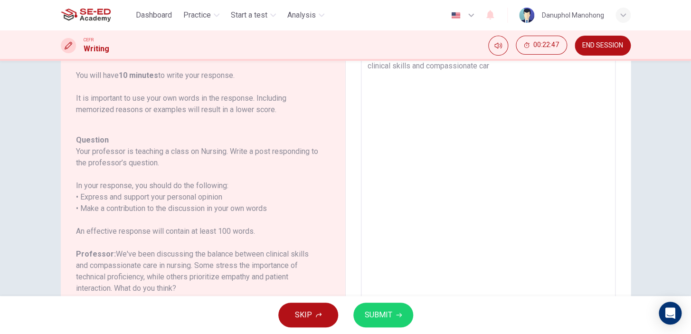
type textarea "clinical skills and compassionate care"
type textarea "x"
type textarea "clinical skills and compassionate care"
type textarea "x"
type textarea "clinical skills and compassionate care"
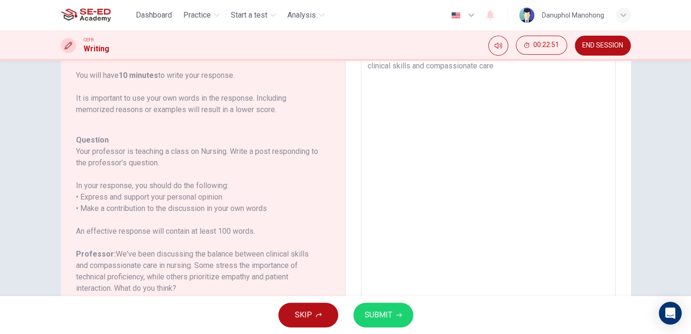
type textarea "x"
type textarea "clinical skills and compassionate care"
type textarea "x"
type textarea "clinical skills and compassionate care s"
type textarea "x"
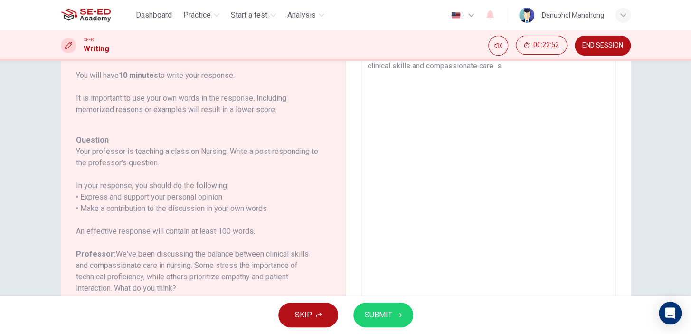
type textarea "clinical skills and compassionate care sa"
type textarea "x"
type textarea "clinical skills and compassionate care s"
type textarea "x"
type textarea "clinical skills and compassionate care"
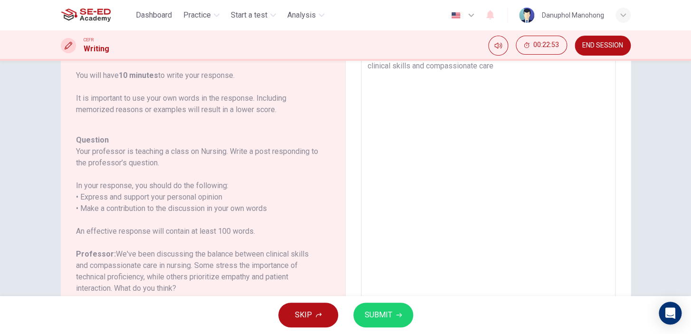
type textarea "x"
type textarea "clinical skills and compassionate care s"
type textarea "x"
type textarea "clinical skills and compassionate care sa"
type textarea "x"
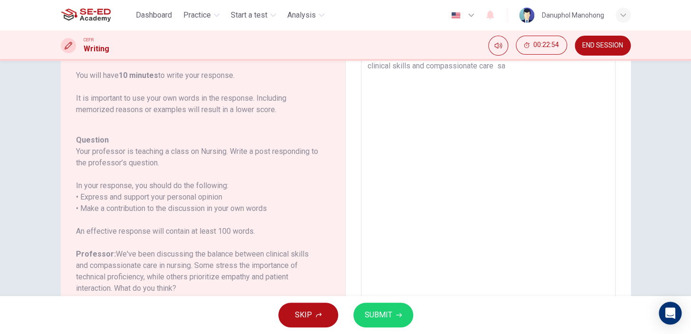
type textarea "clinical skills and compassionate care sar"
type textarea "x"
type textarea "clinical skills and compassionate care sare"
type textarea "x"
type textarea "clinical skills and compassionate care sar"
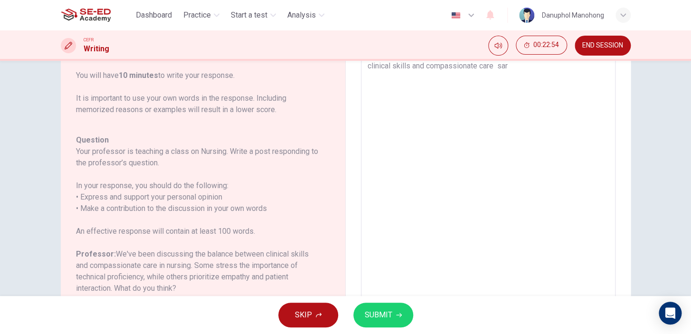
type textarea "x"
type textarea "clinical skills and compassionate care sa"
type textarea "x"
type textarea "clinical skills and compassionate care s"
type textarea "x"
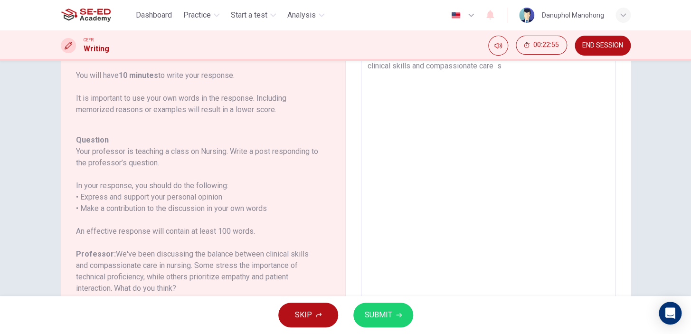
type textarea "clinical skills and compassionate care"
type textarea "x"
type textarea "clinical skills and compassionate care a"
type textarea "x"
type textarea "clinical skills and compassionate care ar"
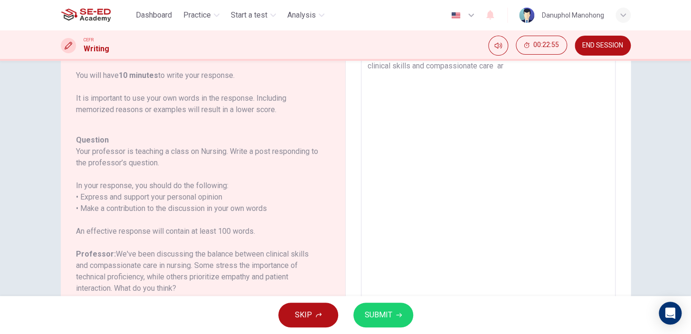
type textarea "x"
type textarea "clinical skills and compassionate care are"
type textarea "x"
type textarea "clinical skills and compassionate care are"
type textarea "x"
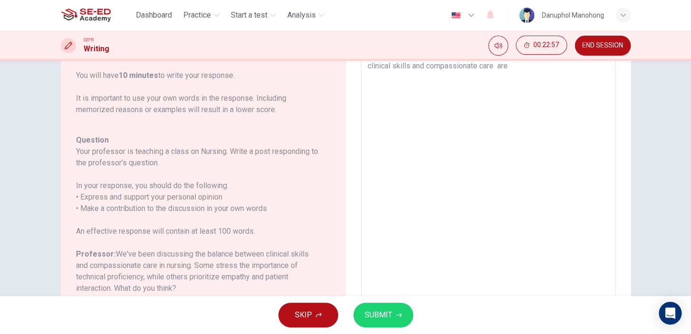
type textarea "clinical skills and compassionate care are f"
type textarea "x"
type textarea "clinical skills and compassionate care are fu"
type textarea "x"
type textarea "clinical skills and compassionate care are fun"
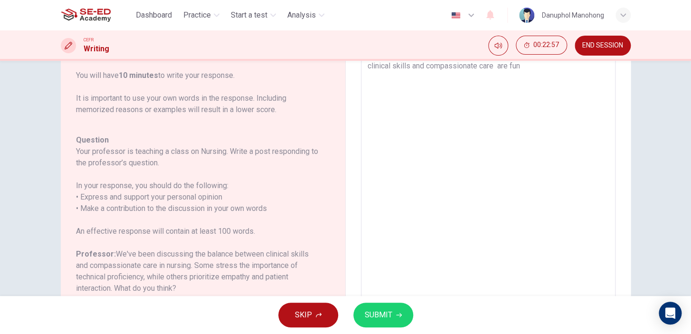
type textarea "x"
type textarea "clinical skills and compassionate care are fund"
type textarea "x"
type textarea "clinical skills and compassionate care are funda"
type textarea "x"
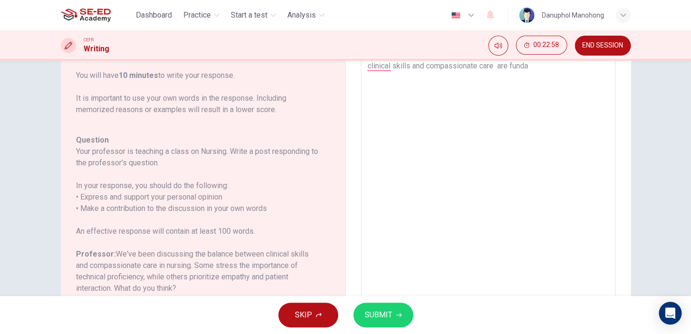
type textarea "clinical skills and compassionate care are fundam"
type textarea "x"
type textarea "clinical skills and compassionate care are fundame"
type textarea "x"
type textarea "clinical skills and compassionate care are fundamen"
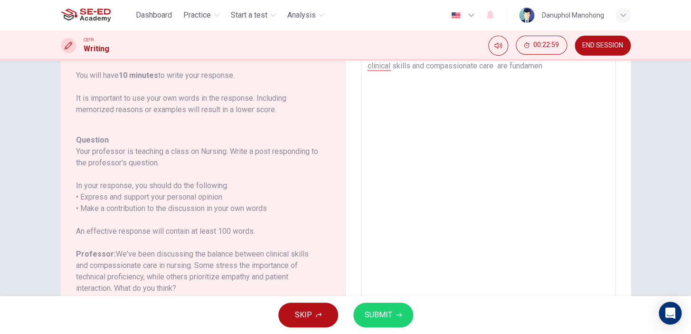
type textarea "x"
type textarea "clinical skills and compassionate care are fundament"
type textarea "x"
type textarea "clinical skills and compassionate care are fundamenta"
type textarea "x"
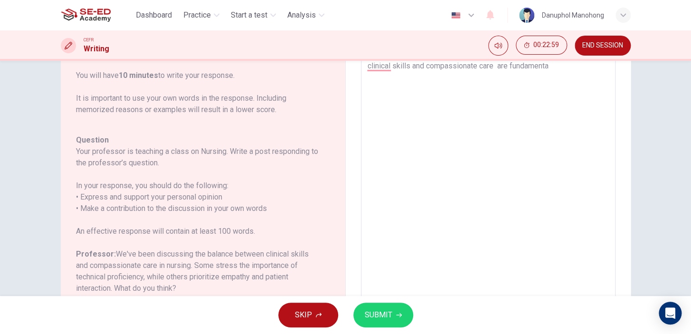
type textarea "clinical skills and compassionate care are fundamental"
type textarea "x"
type textarea "clinical skills and compassionate care are fundamental"
type textarea "x"
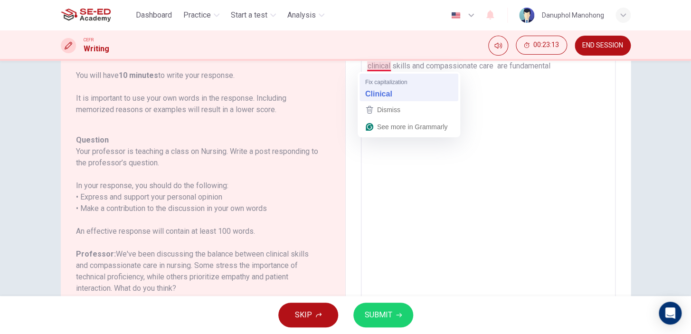
type textarea "Clinical skills and compassionate care are fundamental"
type textarea "x"
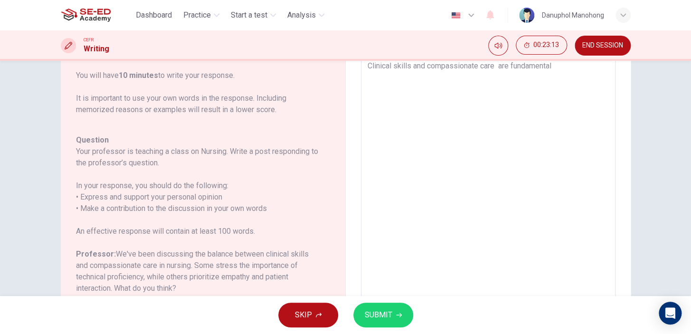
type textarea "Clinical skills and compassionate care are fundamental"
type textarea "x"
click at [565, 68] on textarea "Clinical skills and compassionate care are fundamental" at bounding box center [488, 211] width 241 height 302
type textarea "Clinical skills and compassionate care are fundamental e"
type textarea "x"
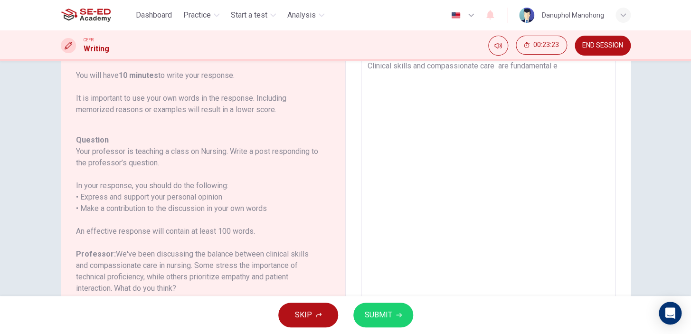
type textarea "Clinical skills and compassionate care are fundamental el"
type textarea "x"
type textarea "Clinical skills and compassionate care are fundamental ele"
type textarea "x"
type textarea "Clinical skills and compassionate care are fundamental elem"
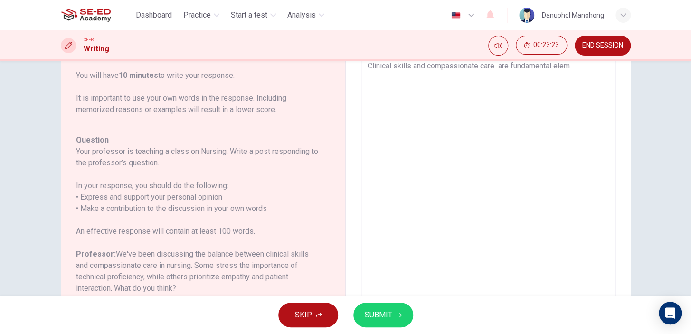
type textarea "x"
type textarea "Clinical skills and compassionate care are fundamental eleme"
type textarea "x"
type textarea "Clinical skills and compassionate care are fundamental elemen"
type textarea "x"
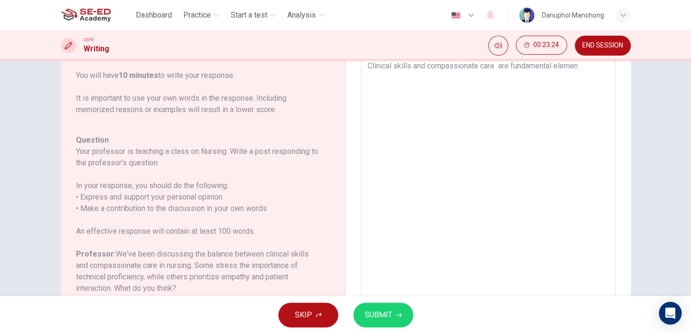
type textarea "Clinical skills and compassionate care are fundamental element"
type textarea "x"
type textarea "Clinical skills and compassionate care are fundamental element"
type textarea "x"
type textarea "Clinical skills and compassionate care are fundamental element o"
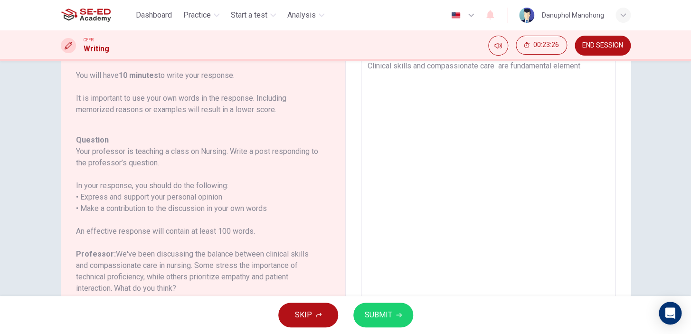
type textarea "x"
type textarea "Clinical skills and compassionate care are fundamental element of"
type textarea "x"
type textarea "Clinical skills and compassionate care are fundamental element of"
type textarea "x"
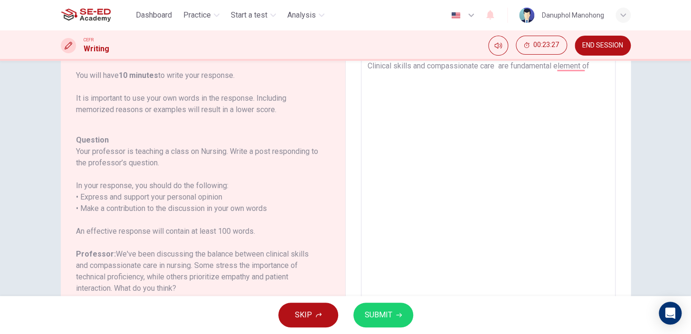
type textarea "Clinical skills and compassionate care are fundamental element of n"
type textarea "x"
type textarea "Clinical skills and compassionate care are fundamental element of nu"
type textarea "x"
type textarea "Clinical skills and compassionate care are fundamental element of nur"
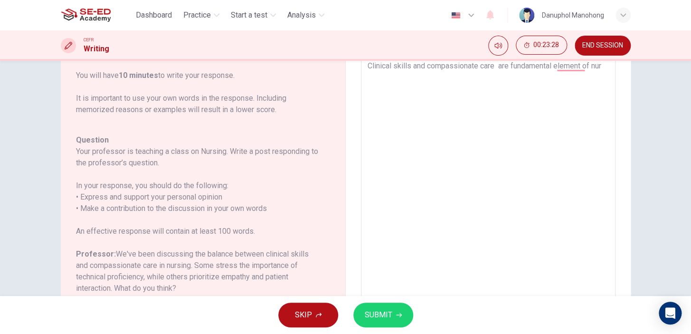
type textarea "x"
type textarea "Clinical skills and compassionate care are fundamental element of nurs"
type textarea "x"
type textarea "Clinical skills and compassionate care are fundamental element of nursi"
type textarea "x"
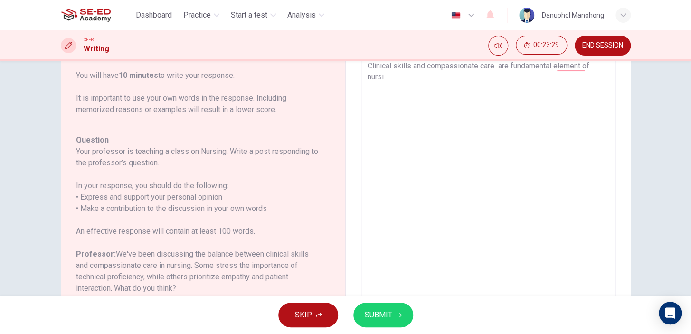
type textarea "Clinical skills and compassionate care are fundamental element of nursin"
type textarea "x"
type textarea "Clinical skills and compassionate care are fundamental element of nursinfg"
type textarea "x"
type textarea "Clinical skills and compassionate care are fundamental element of nursinf"
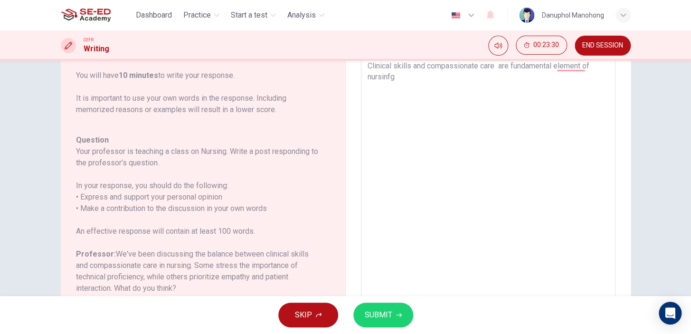
type textarea "x"
type textarea "Clinical skills and compassionate care are fundamental element of nursin"
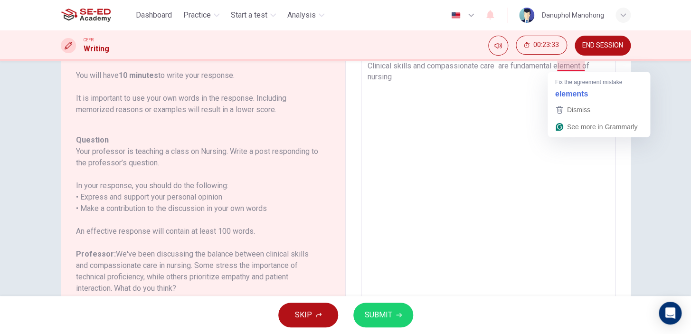
click at [582, 66] on textarea "Clinical skills and compassionate care are fundamental element of nursing" at bounding box center [488, 211] width 241 height 302
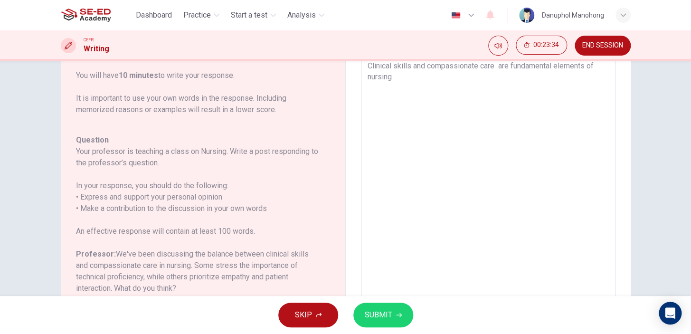
click at [479, 91] on textarea "Clinical skills and compassionate care are fundamental elements of nursing" at bounding box center [488, 211] width 241 height 302
click at [407, 88] on textarea "Clinical skills and compassionate care are fundamental elements of nursing" at bounding box center [488, 211] width 241 height 302
click at [528, 85] on textarea "Clinical skills and compassionate care are fundamental elements of nursing as t…" at bounding box center [488, 211] width 241 height 302
